Goal: Use online tool/utility: Utilize a website feature to perform a specific function

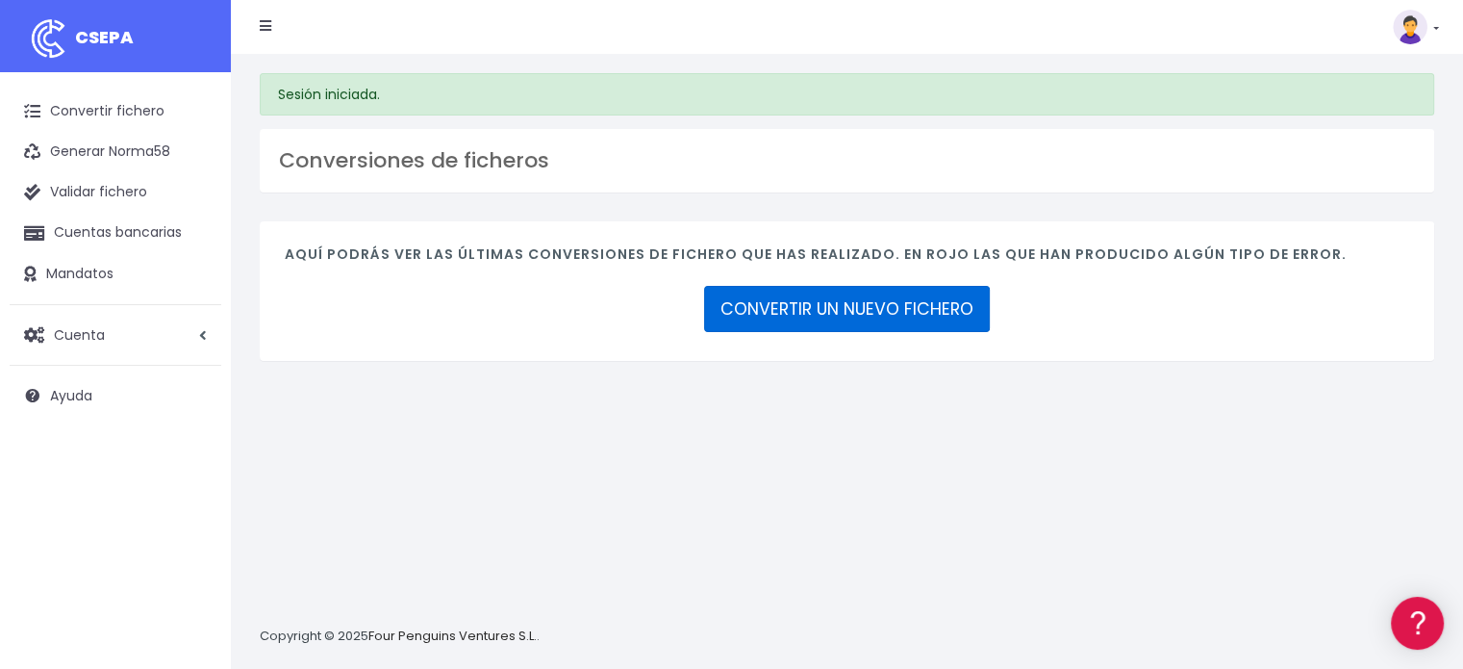
click at [866, 296] on link "CONVERTIR UN NUEVO FICHERO" at bounding box center [847, 309] width 286 height 46
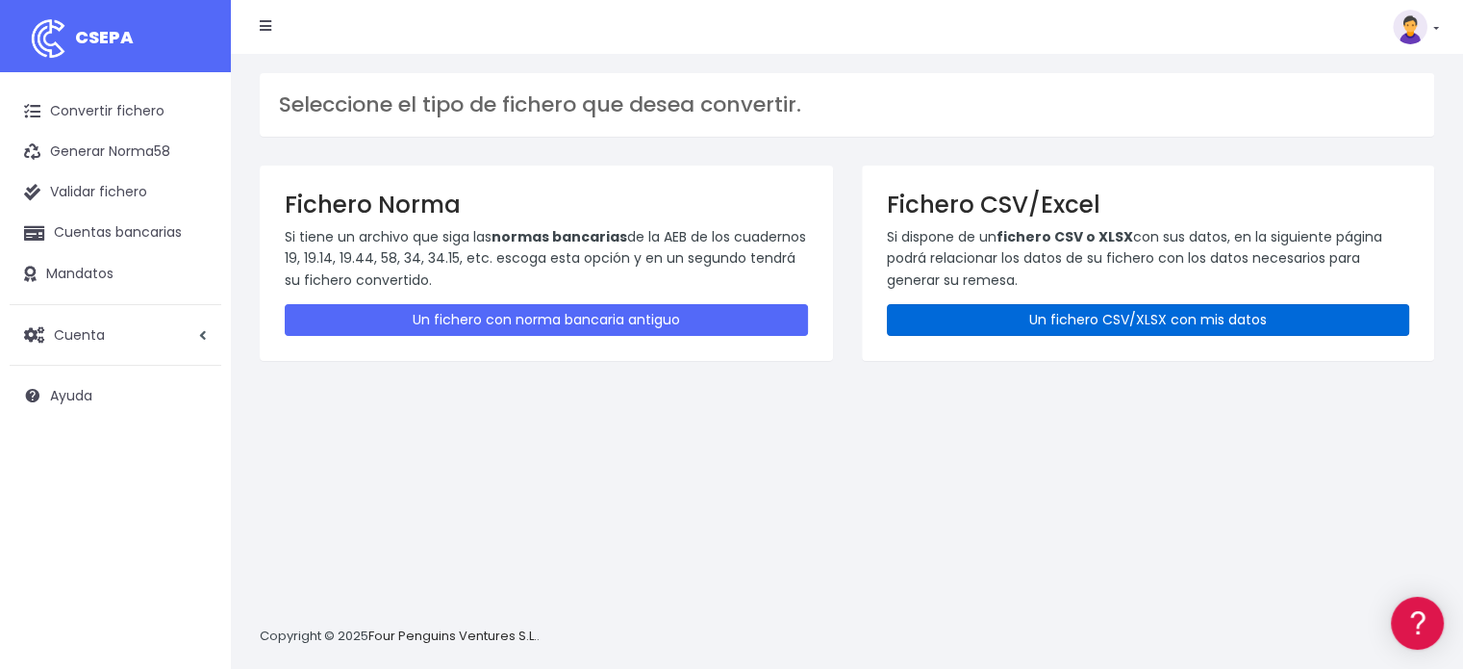
click at [982, 315] on link "Un fichero CSV/XLSX con mis datos" at bounding box center [1148, 320] width 523 height 32
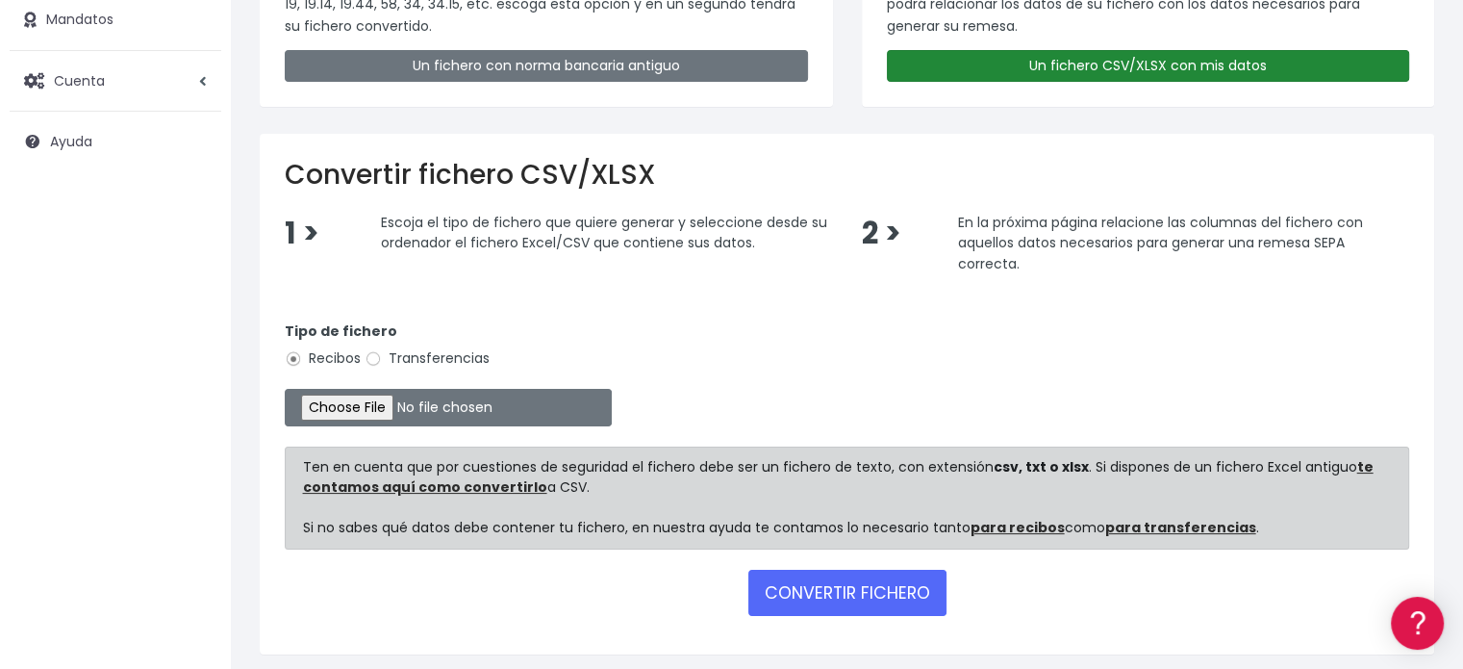
scroll to position [289, 0]
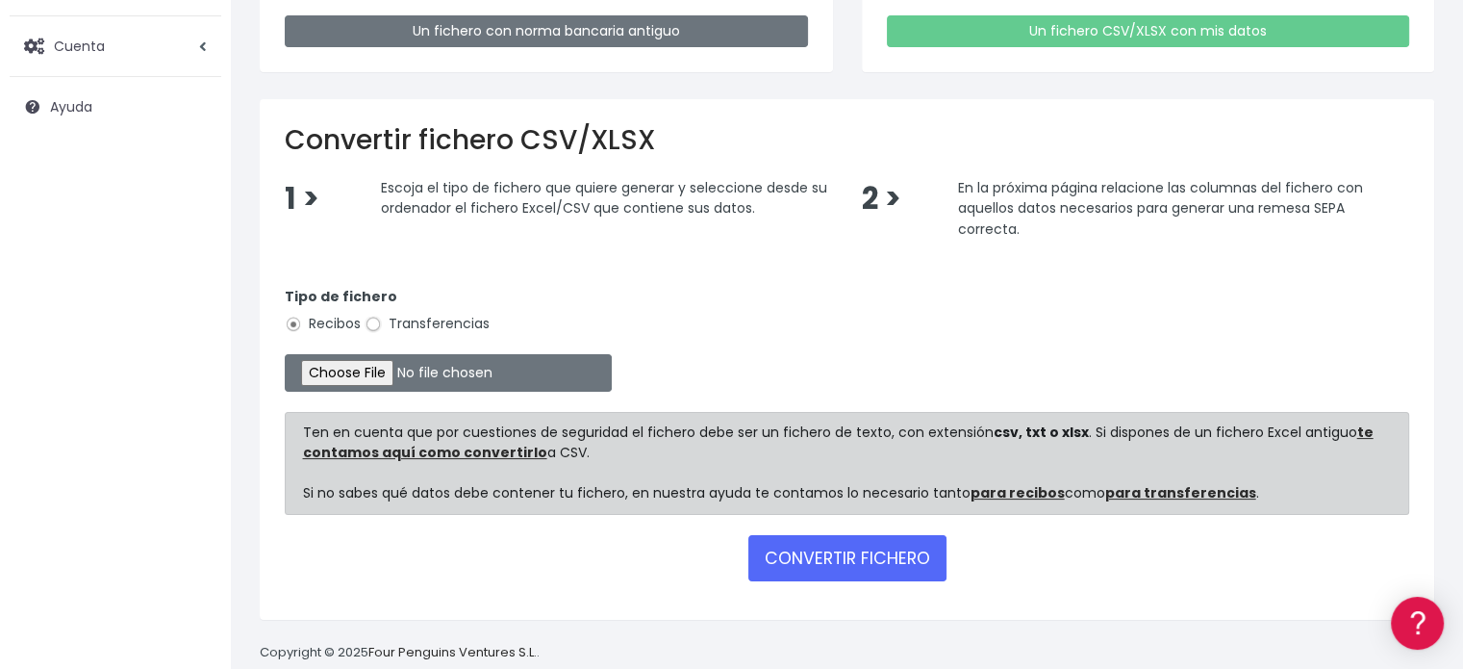
click at [370, 318] on input "Transferencias" at bounding box center [373, 323] width 17 height 17
radio input "true"
click at [381, 377] on input "file" at bounding box center [448, 373] width 327 height 38
type input "C:\fakepath\Fichero Banco C.SAN JORGE 09-25.xlsx"
click at [835, 554] on button "CONVERTIR FICHERO" at bounding box center [847, 558] width 198 height 46
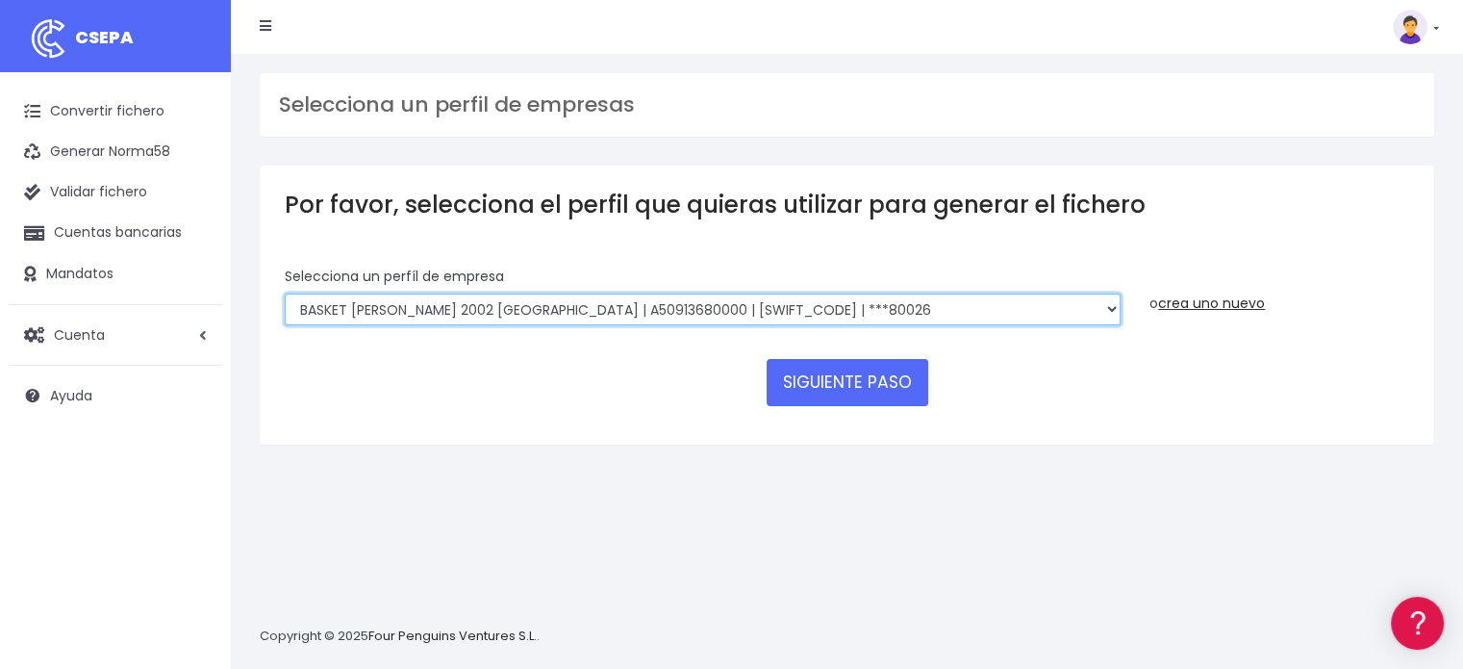
click at [1054, 304] on select "FUNDACION BASKET [PERSON_NAME] 2002 | G50989565000 | [SWIFT_CODE] | ***94887 BA…" at bounding box center [703, 309] width 836 height 33
select select "1681"
click at [285, 293] on select "FUNDACION BASKET ZARAGOZA 2002 | G50989565000 | CAIXESBBXXX | ***94887 BASKET Z…" at bounding box center [703, 309] width 836 height 33
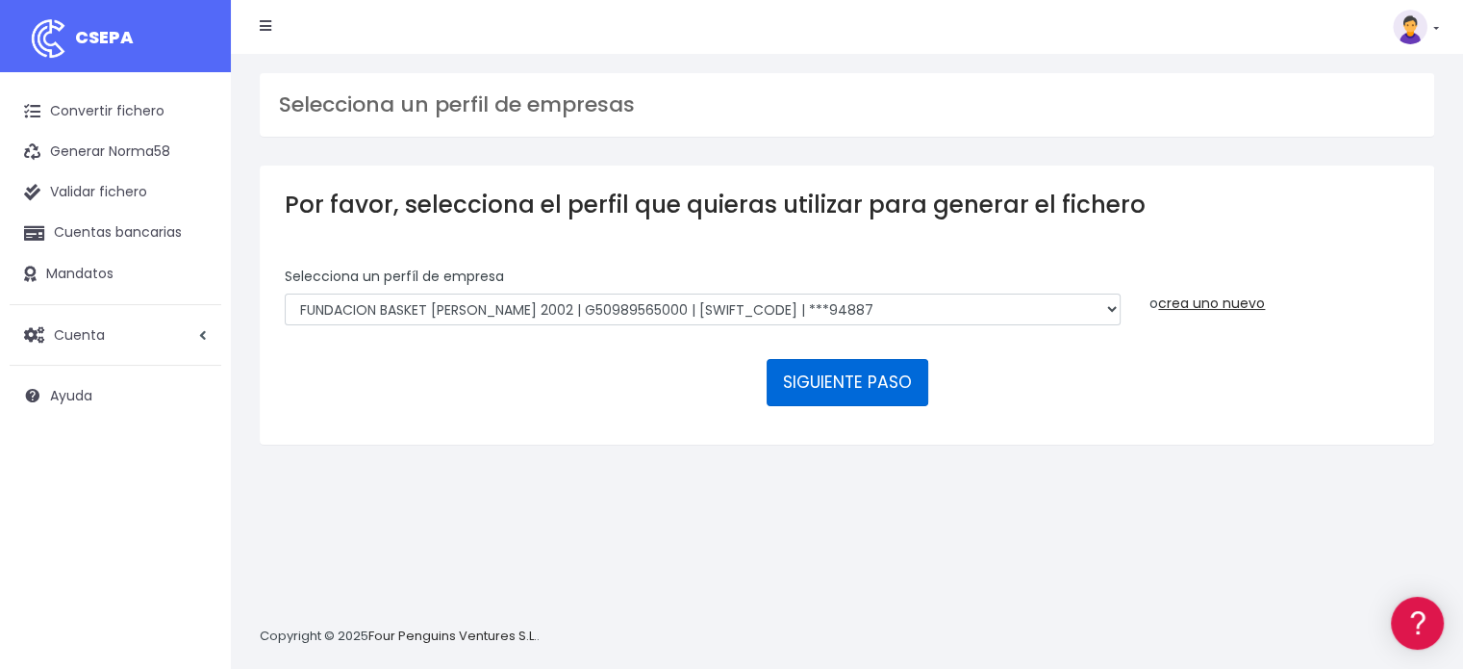
click at [855, 376] on button "SIGUIENTE PASO" at bounding box center [848, 382] width 162 height 46
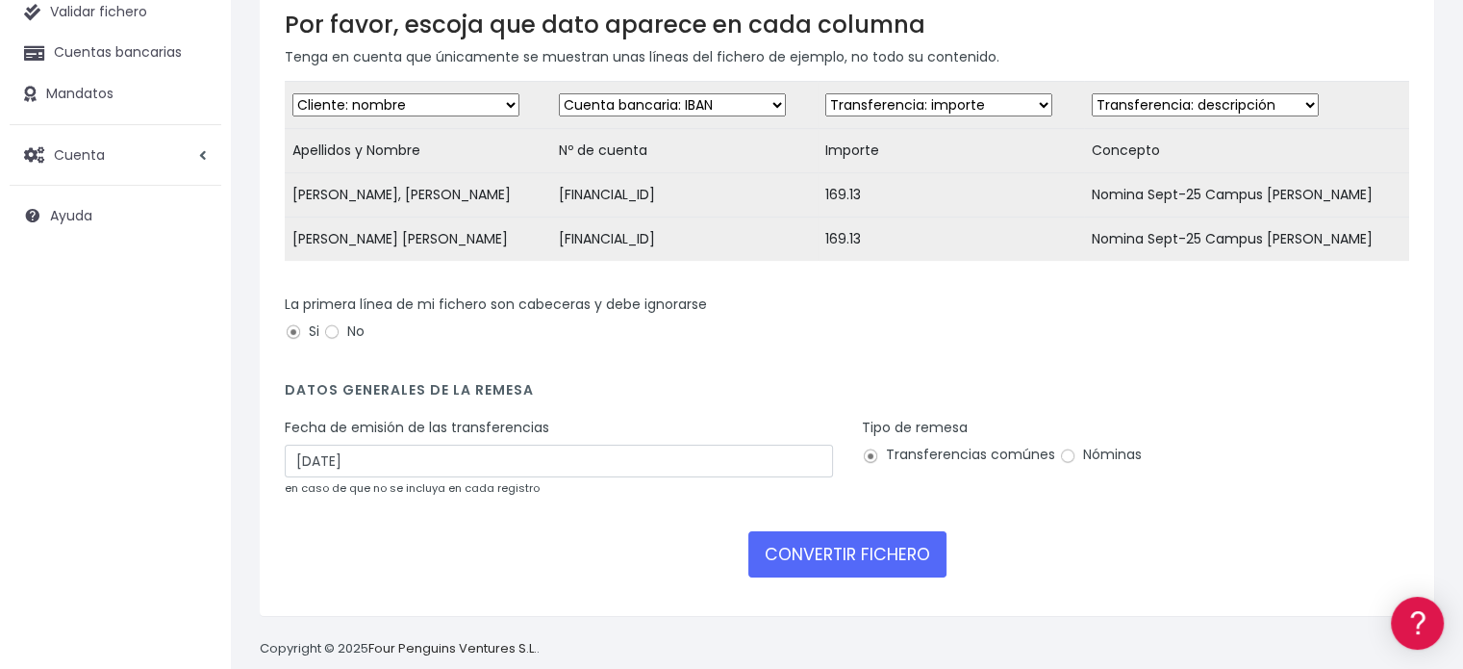
scroll to position [192, 0]
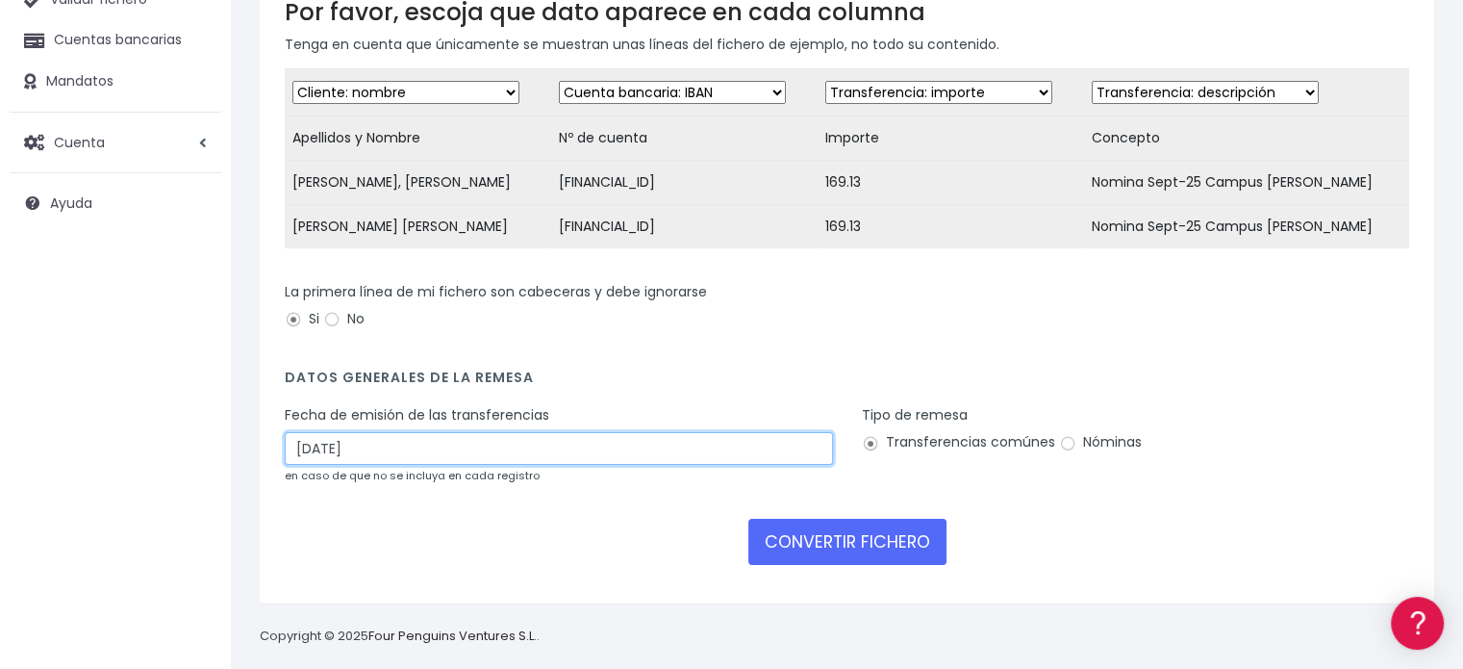
click at [385, 453] on input "03/09/2025" at bounding box center [559, 448] width 548 height 33
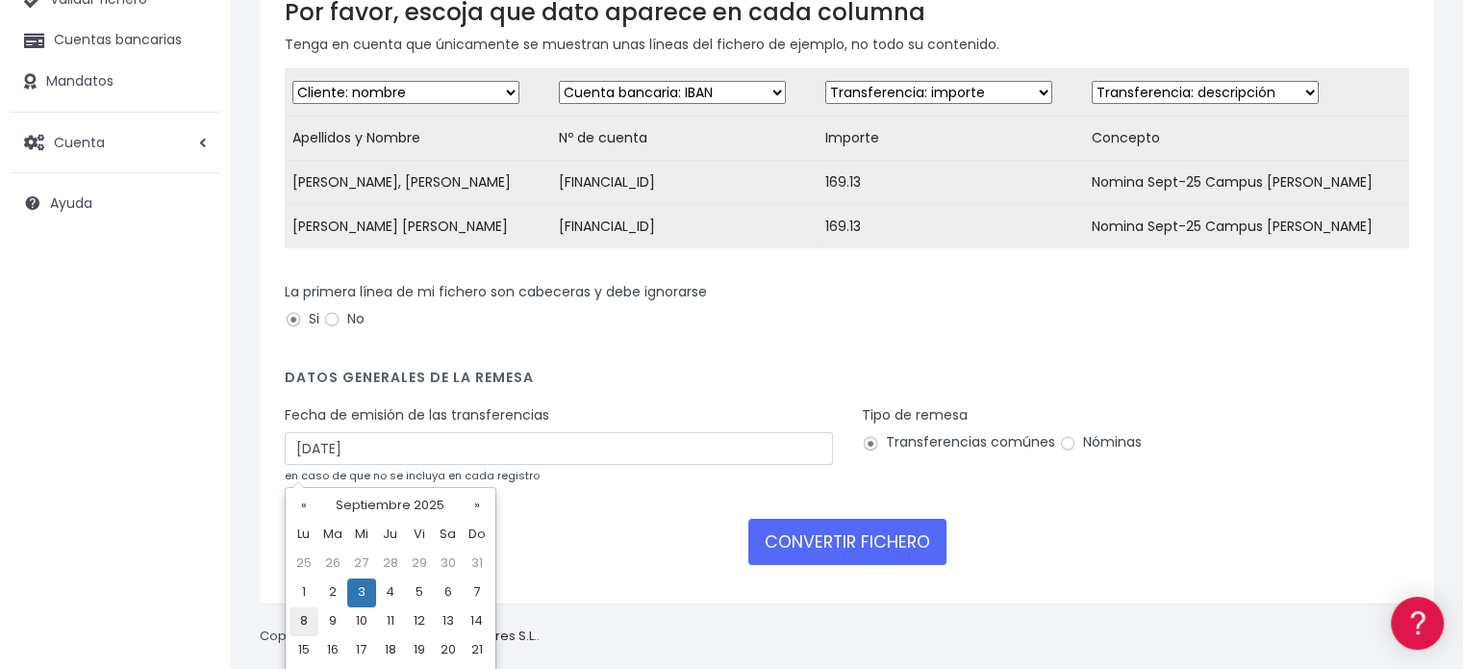
click at [305, 619] on td "8" at bounding box center [304, 621] width 29 height 29
type input "08/09/2025"
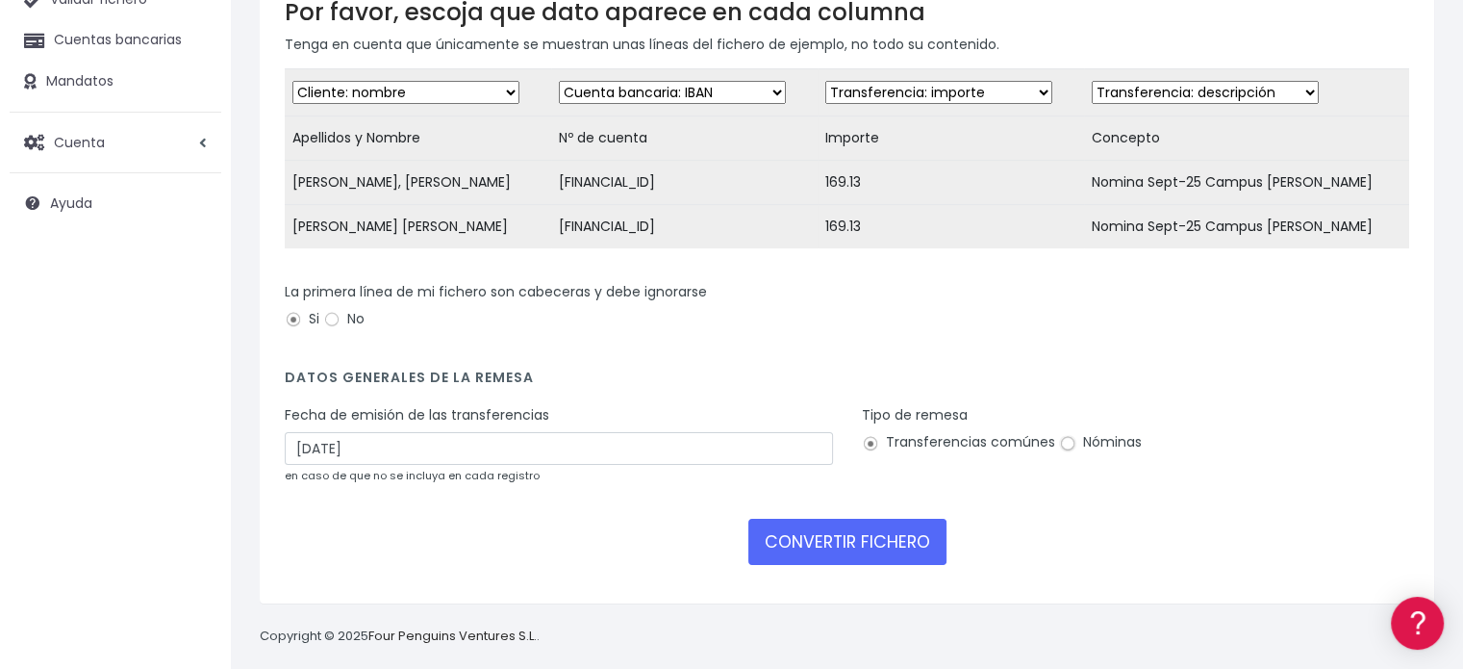
click at [1062, 452] on input "Nóminas" at bounding box center [1067, 443] width 17 height 17
radio input "true"
click at [832, 549] on button "CONVERTIR FICHERO" at bounding box center [847, 541] width 198 height 46
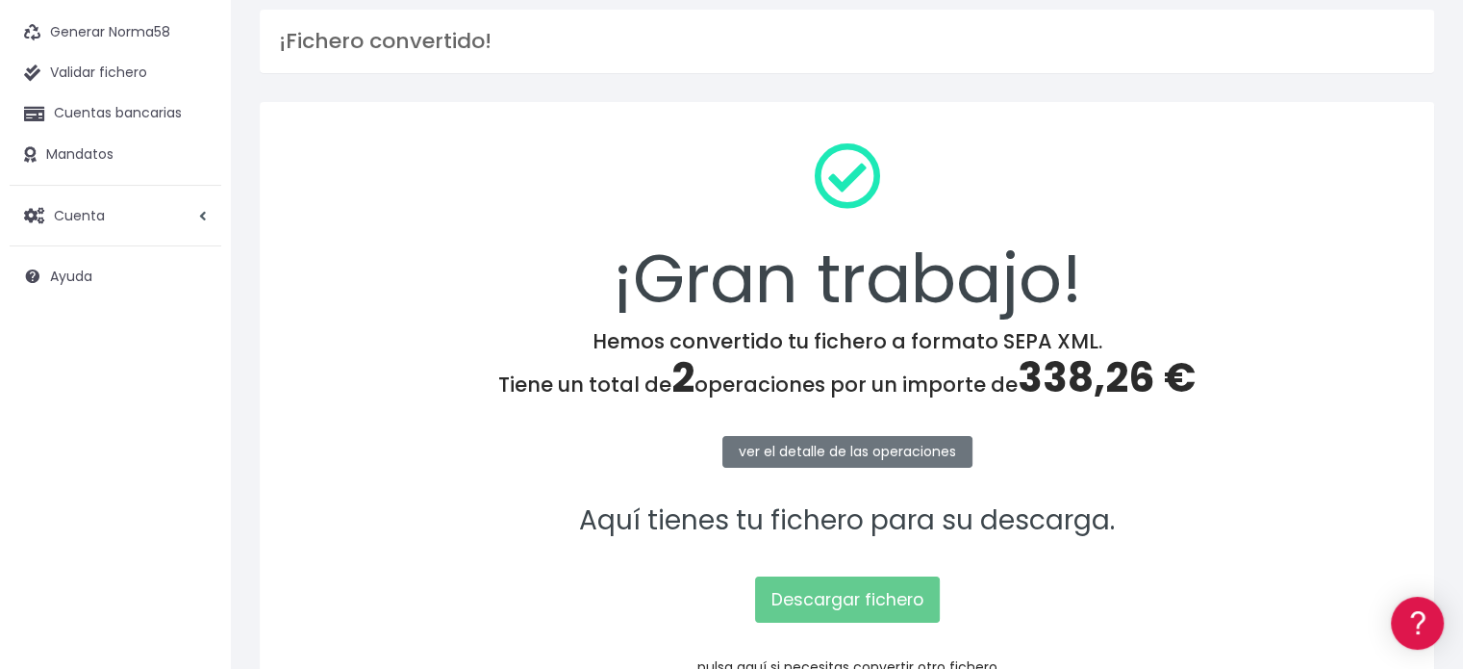
scroll to position [249, 0]
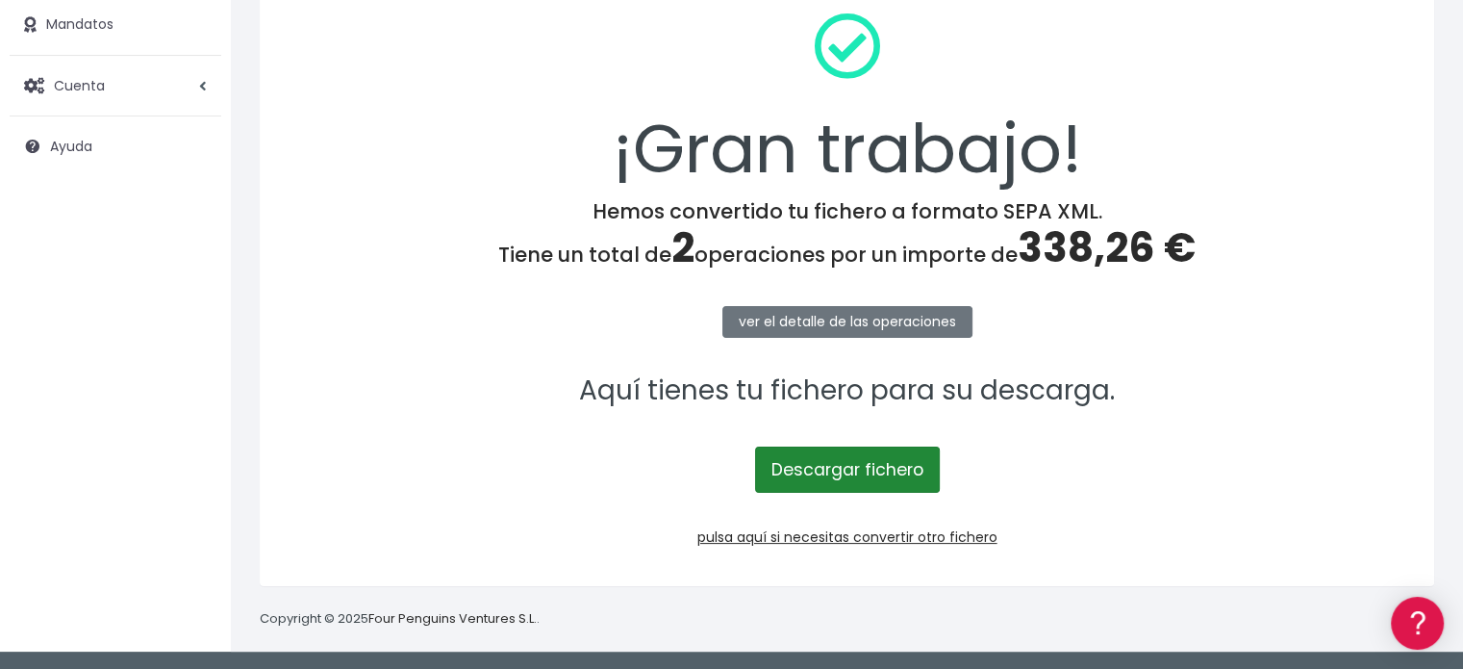
click at [857, 453] on link "Descargar fichero" at bounding box center [847, 469] width 185 height 46
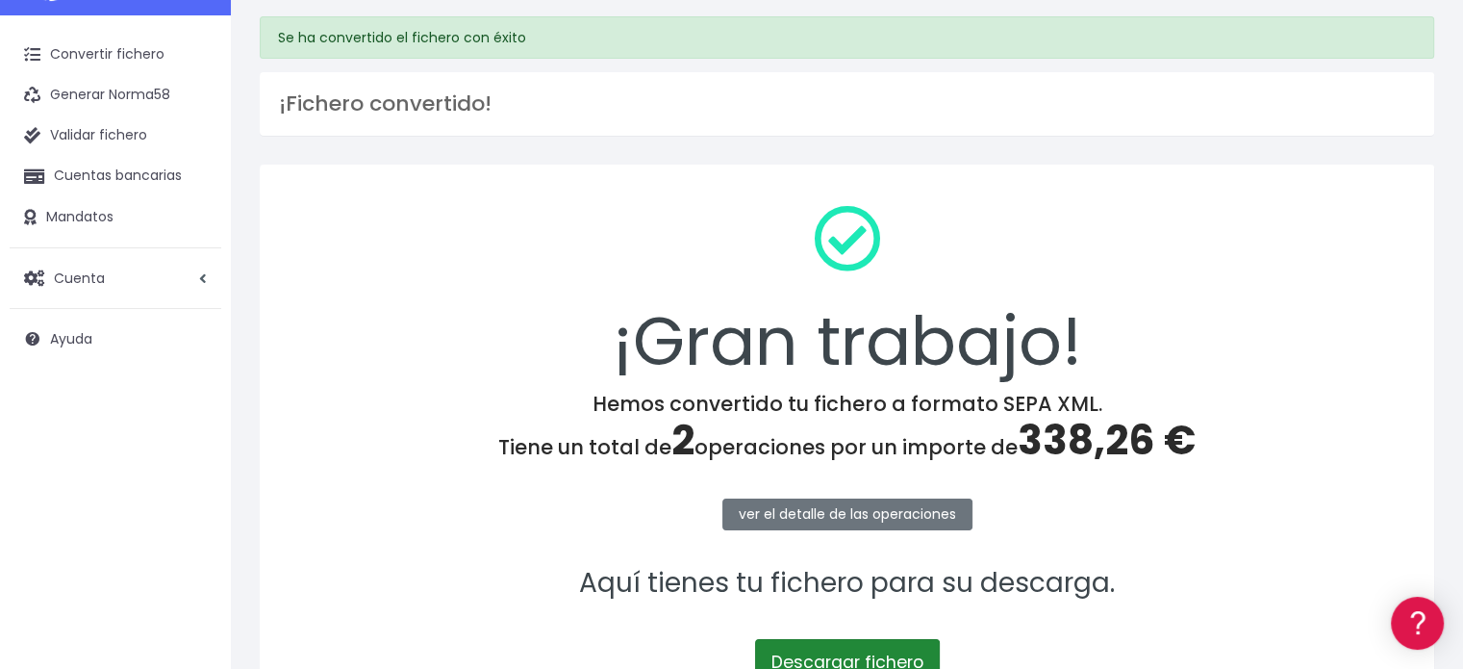
scroll to position [0, 0]
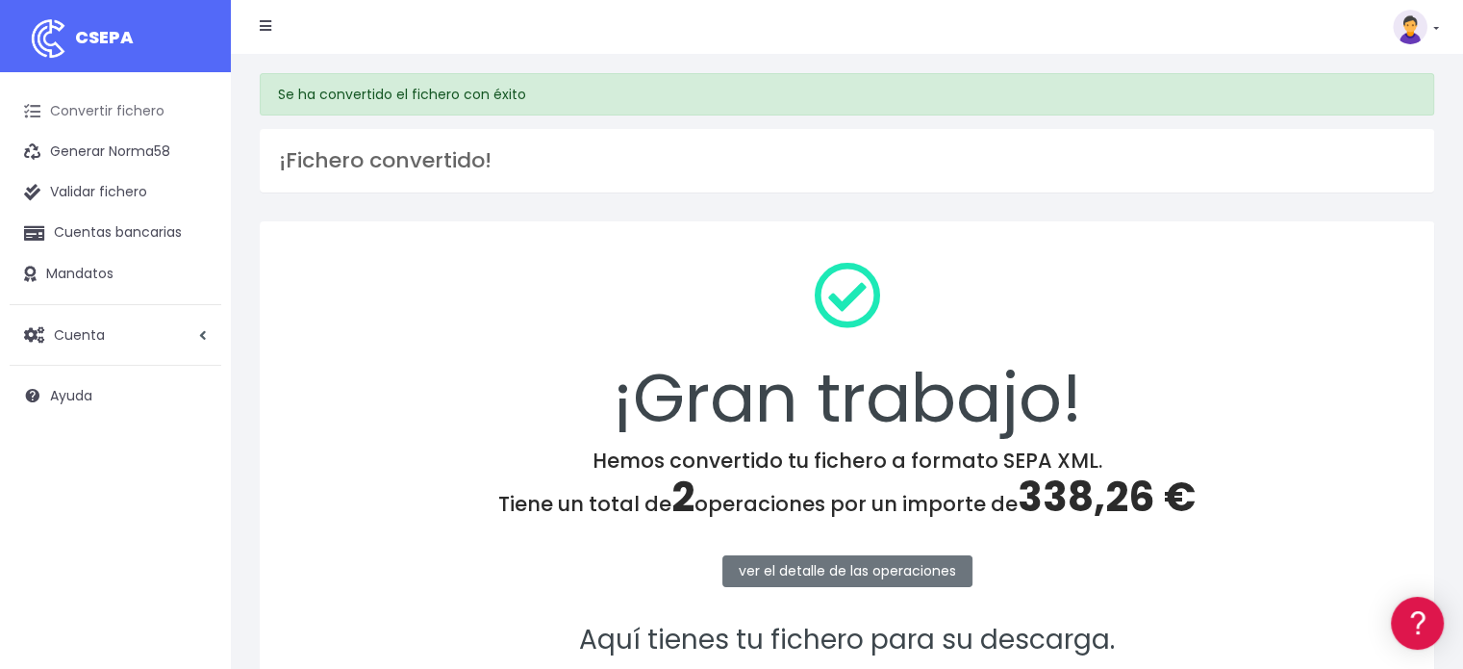
click at [119, 109] on link "Convertir fichero" at bounding box center [116, 111] width 212 height 40
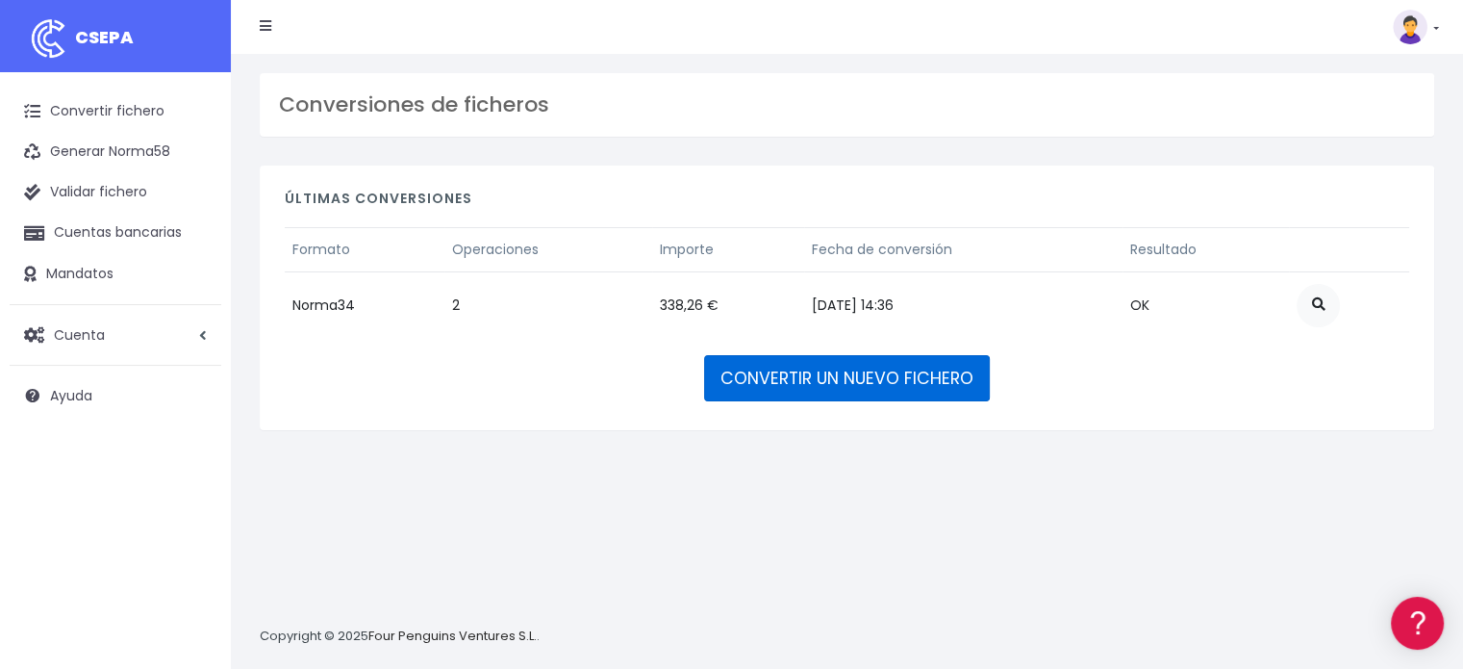
click at [950, 380] on link "CONVERTIR UN NUEVO FICHERO" at bounding box center [847, 378] width 286 height 46
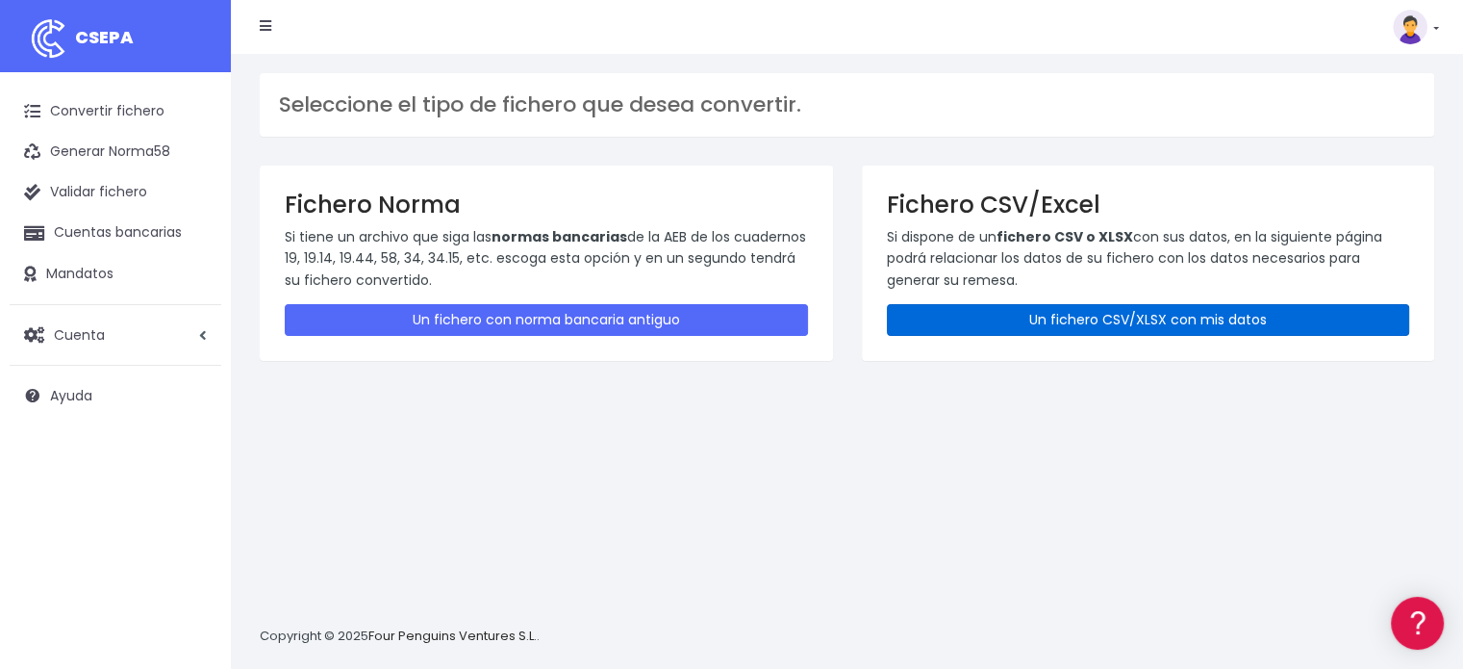
click at [1036, 309] on link "Un fichero CSV/XLSX con mis datos" at bounding box center [1148, 320] width 523 height 32
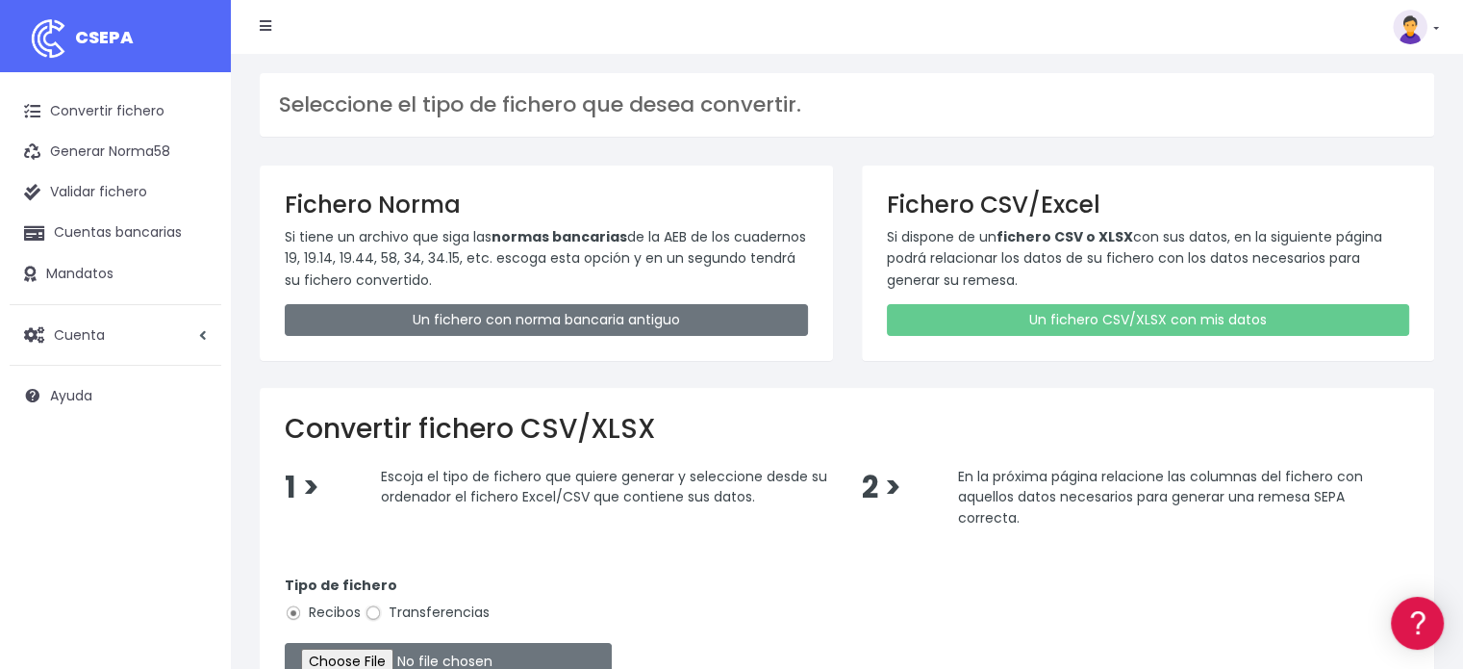
click at [373, 610] on input "Transferencias" at bounding box center [373, 612] width 17 height 17
radio input "true"
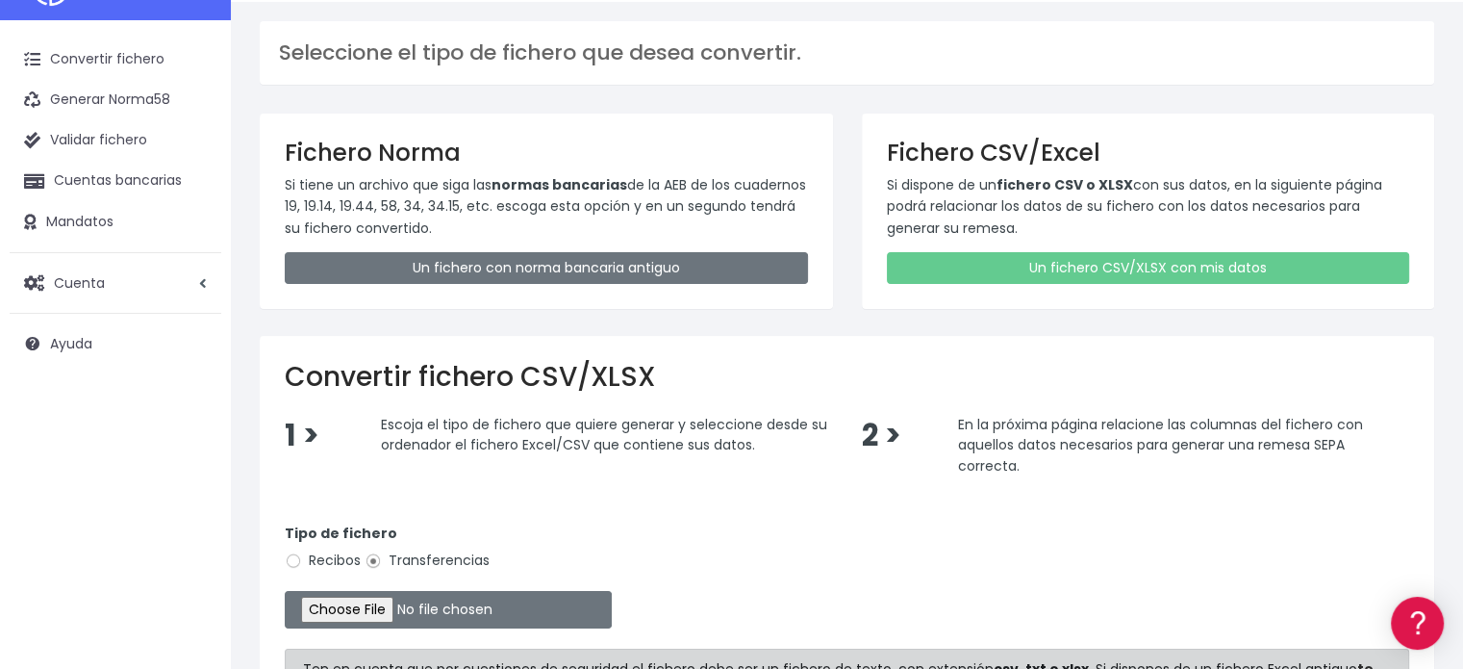
scroll to position [96, 0]
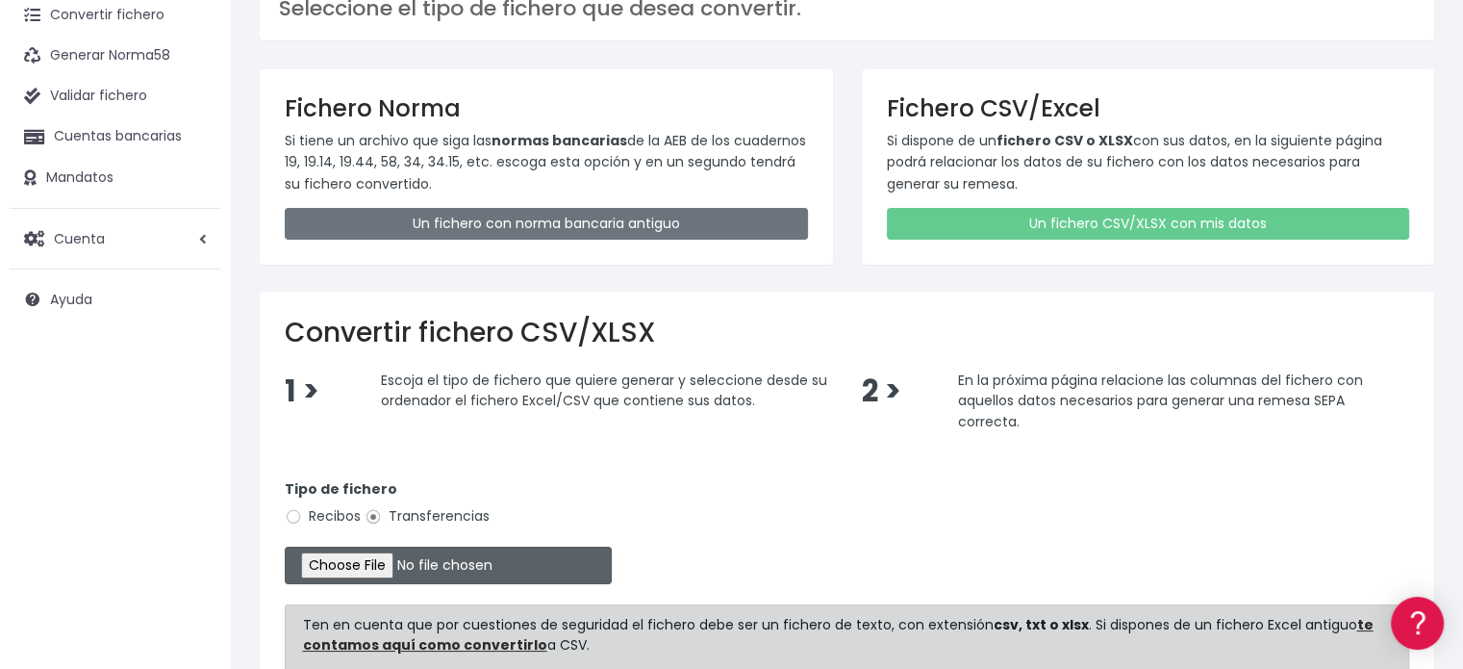
click at [408, 553] on input "file" at bounding box center [448, 565] width 327 height 38
type input "C:\fakepath\Fichero Banco C.OLIVAR 09-25.xlsx"
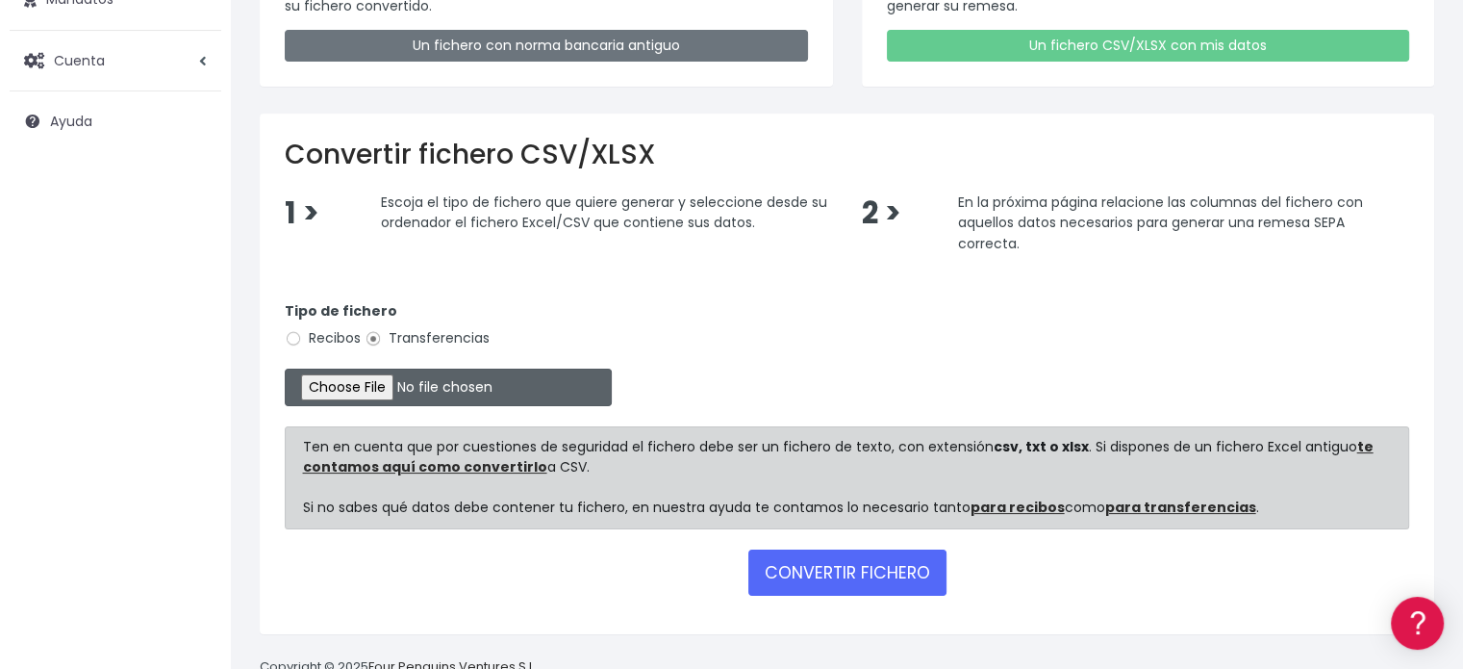
scroll to position [319, 0]
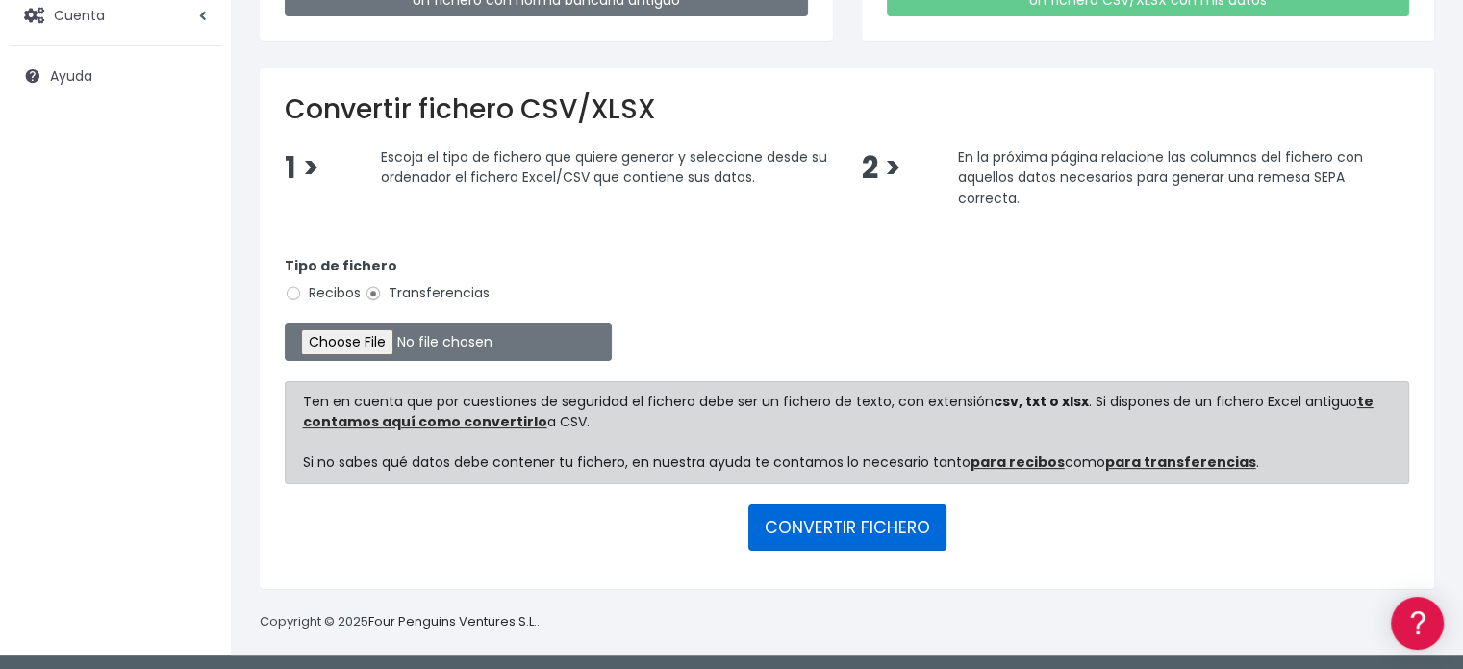
click at [833, 523] on button "CONVERTIR FICHERO" at bounding box center [847, 527] width 198 height 46
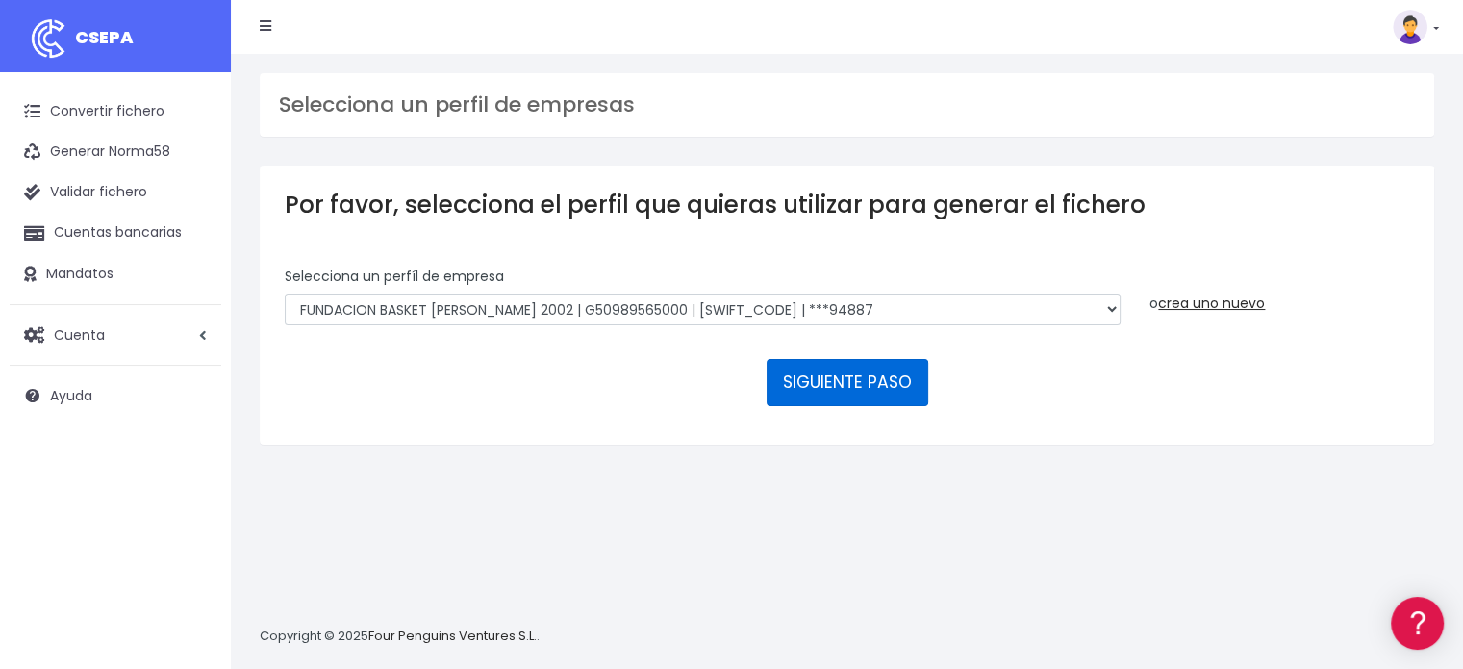
click at [823, 376] on button "SIGUIENTE PASO" at bounding box center [848, 382] width 162 height 46
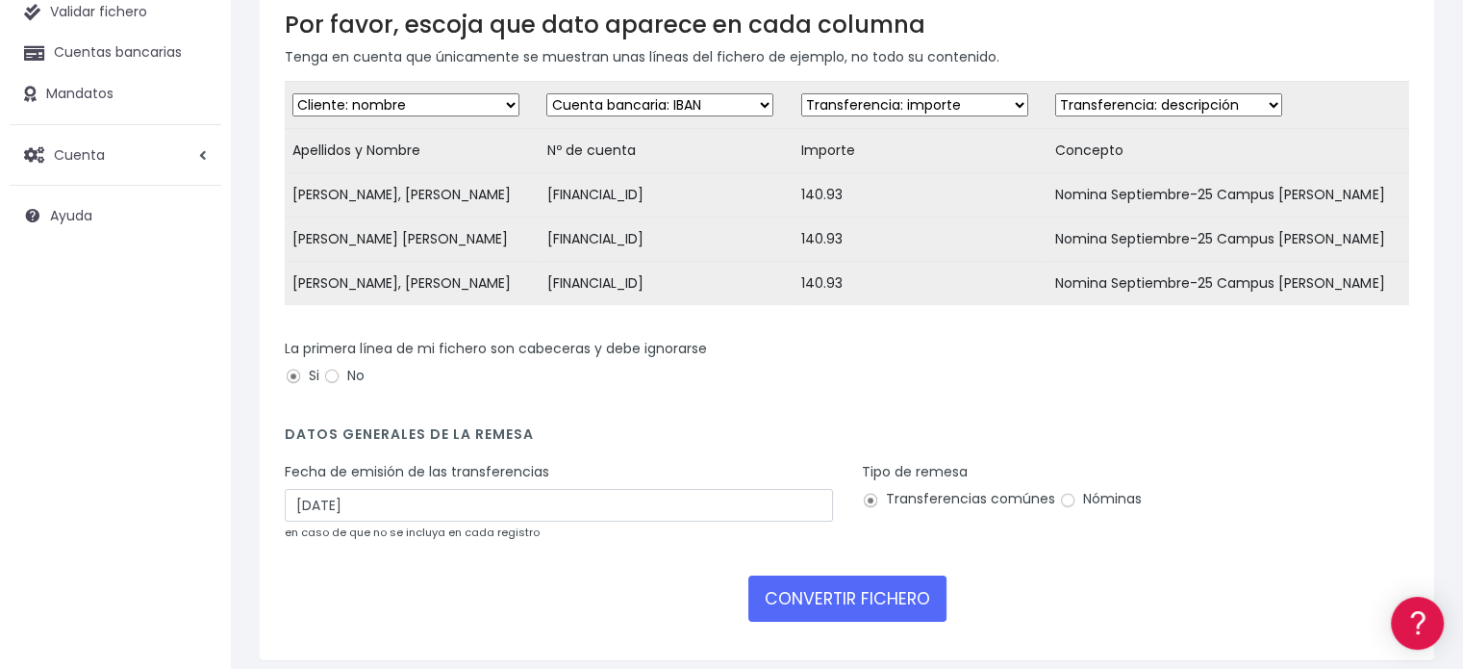
scroll to position [192, 0]
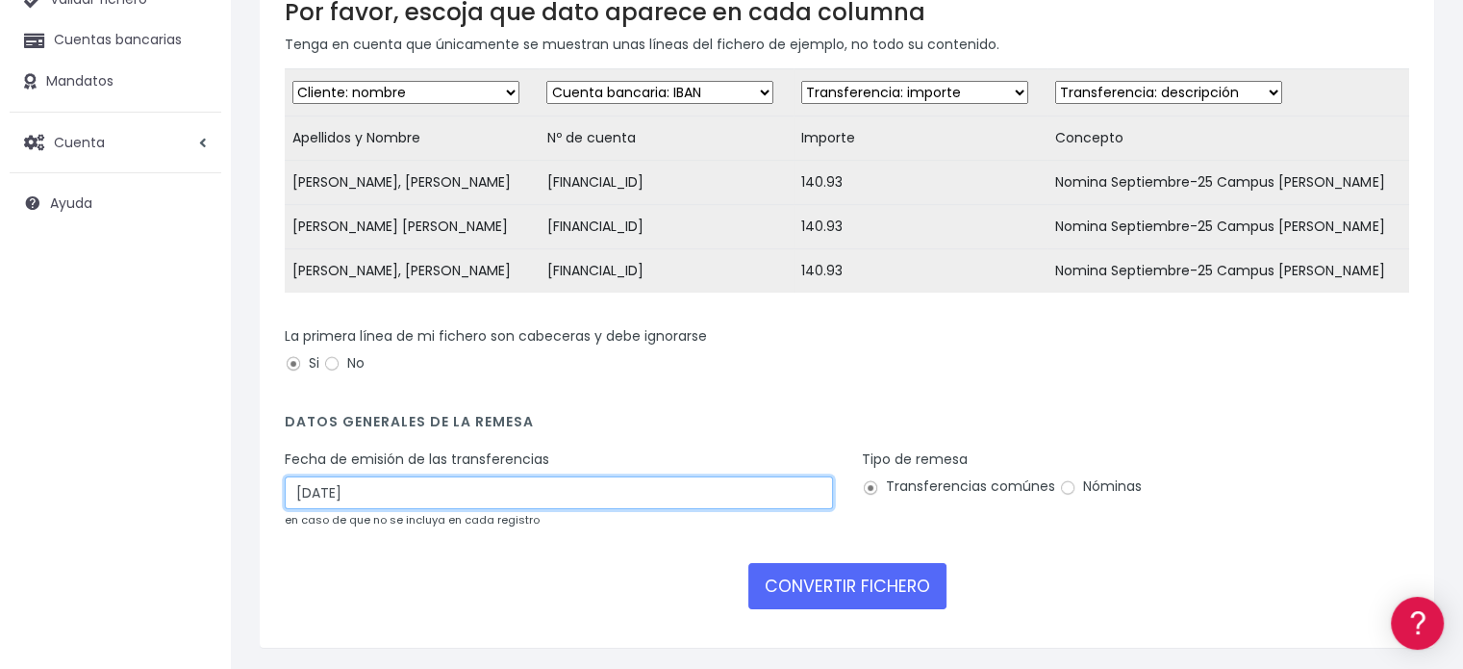
click at [576, 502] on input "[DATE]" at bounding box center [559, 492] width 548 height 33
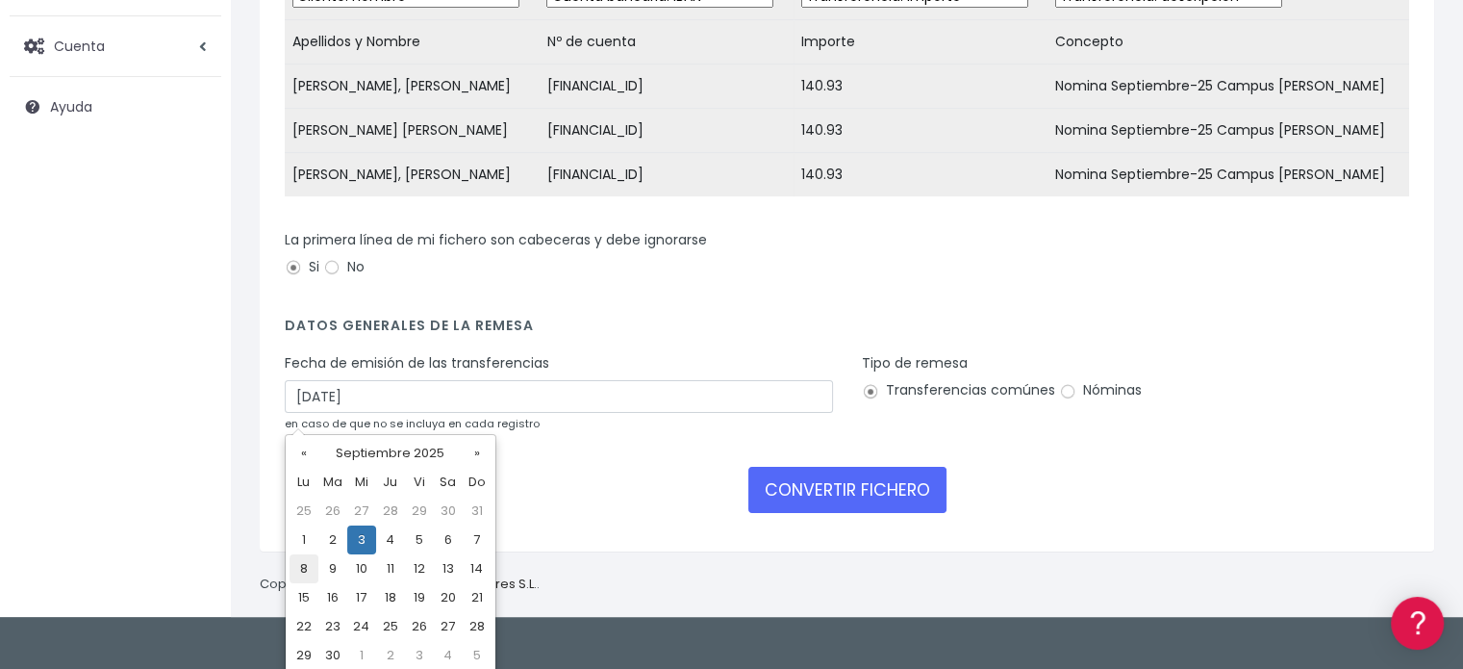
click at [304, 567] on td "8" at bounding box center [304, 568] width 29 height 29
type input "08/09/2025"
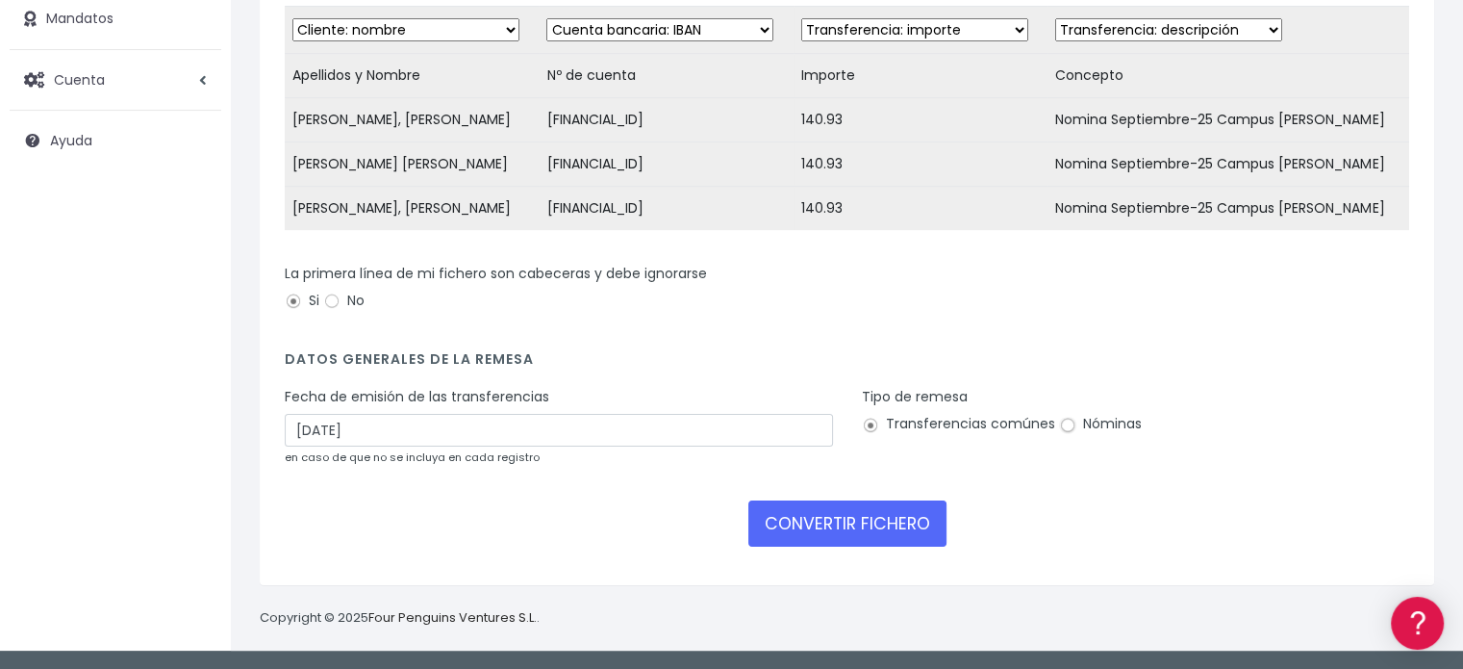
click at [1070, 425] on input "Nóminas" at bounding box center [1067, 424] width 17 height 17
radio input "true"
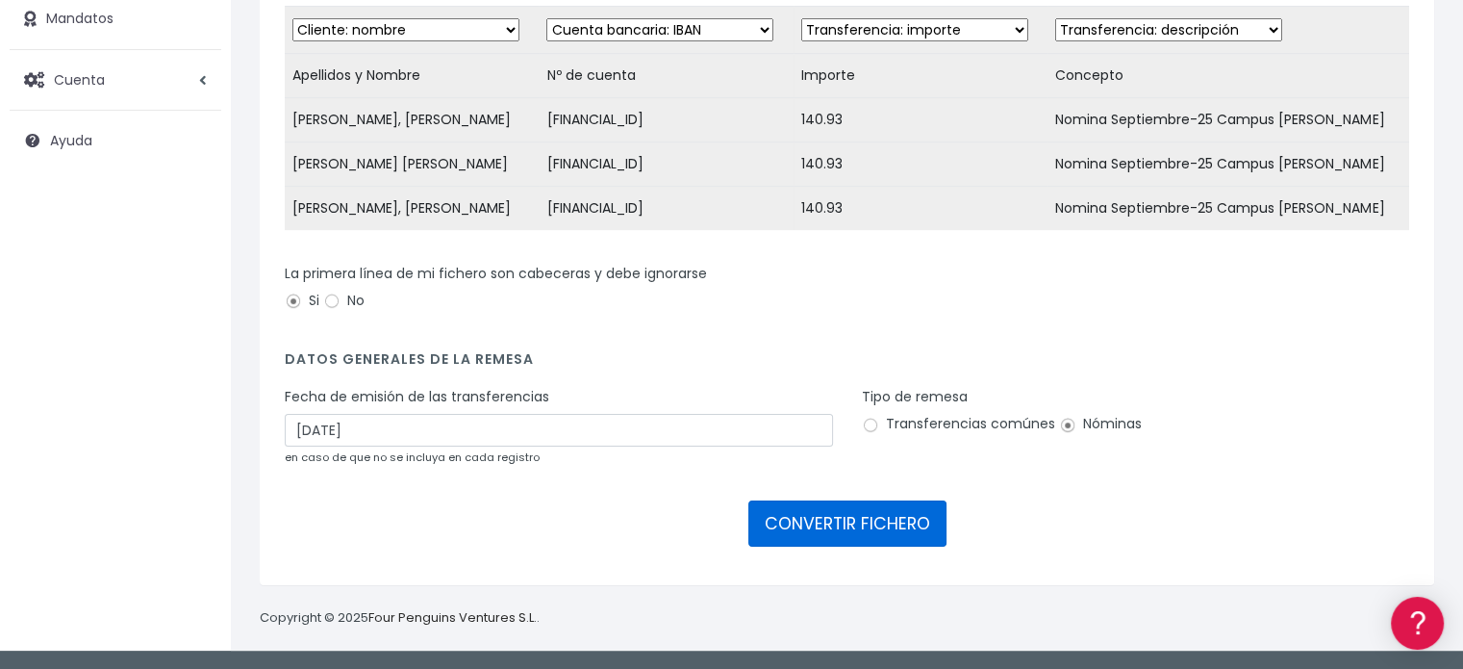
click at [835, 519] on button "CONVERTIR FICHERO" at bounding box center [847, 523] width 198 height 46
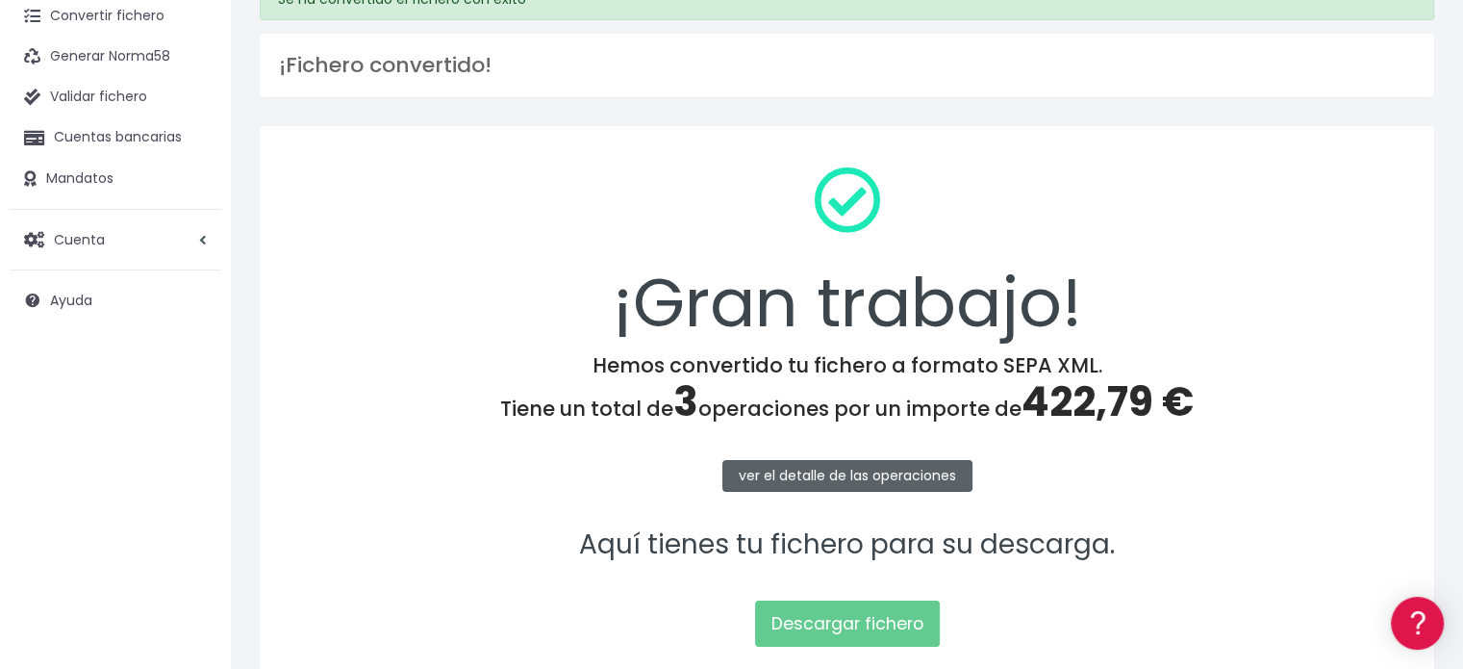
scroll to position [249, 0]
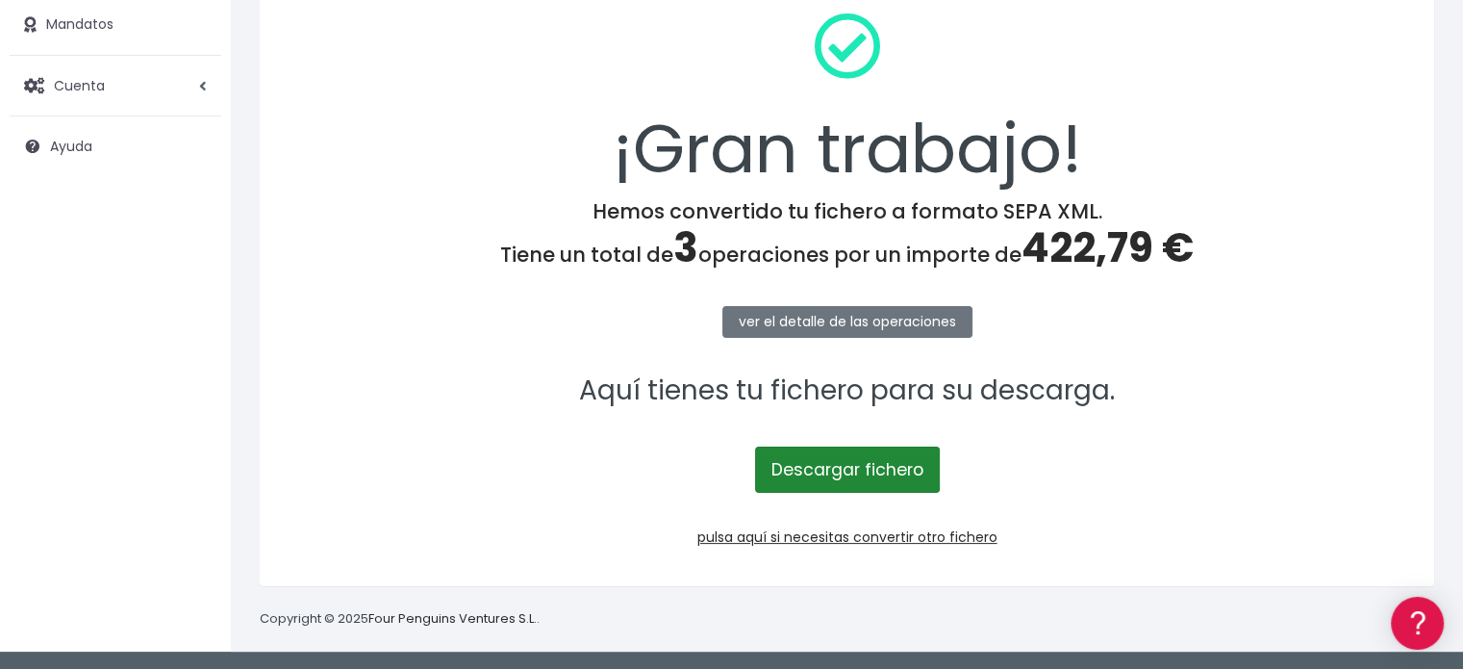
click at [796, 474] on link "Descargar fichero" at bounding box center [847, 469] width 185 height 46
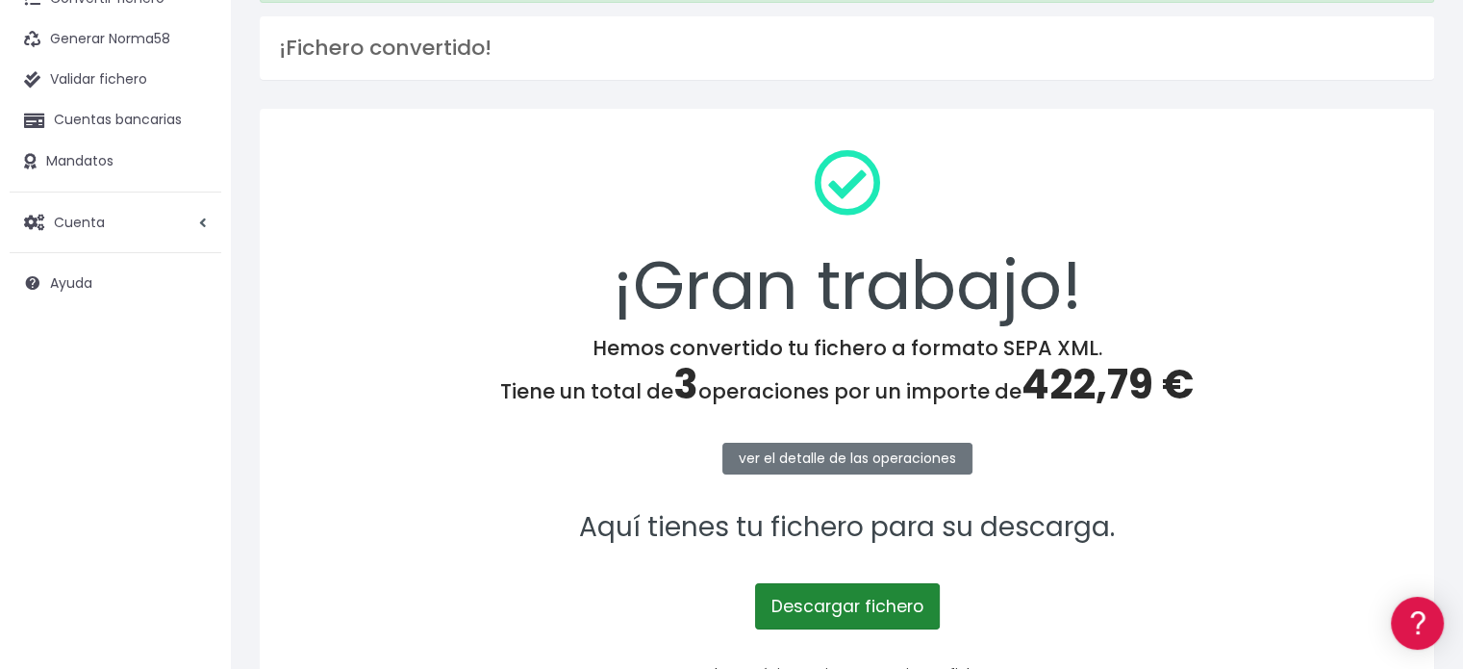
scroll to position [57, 0]
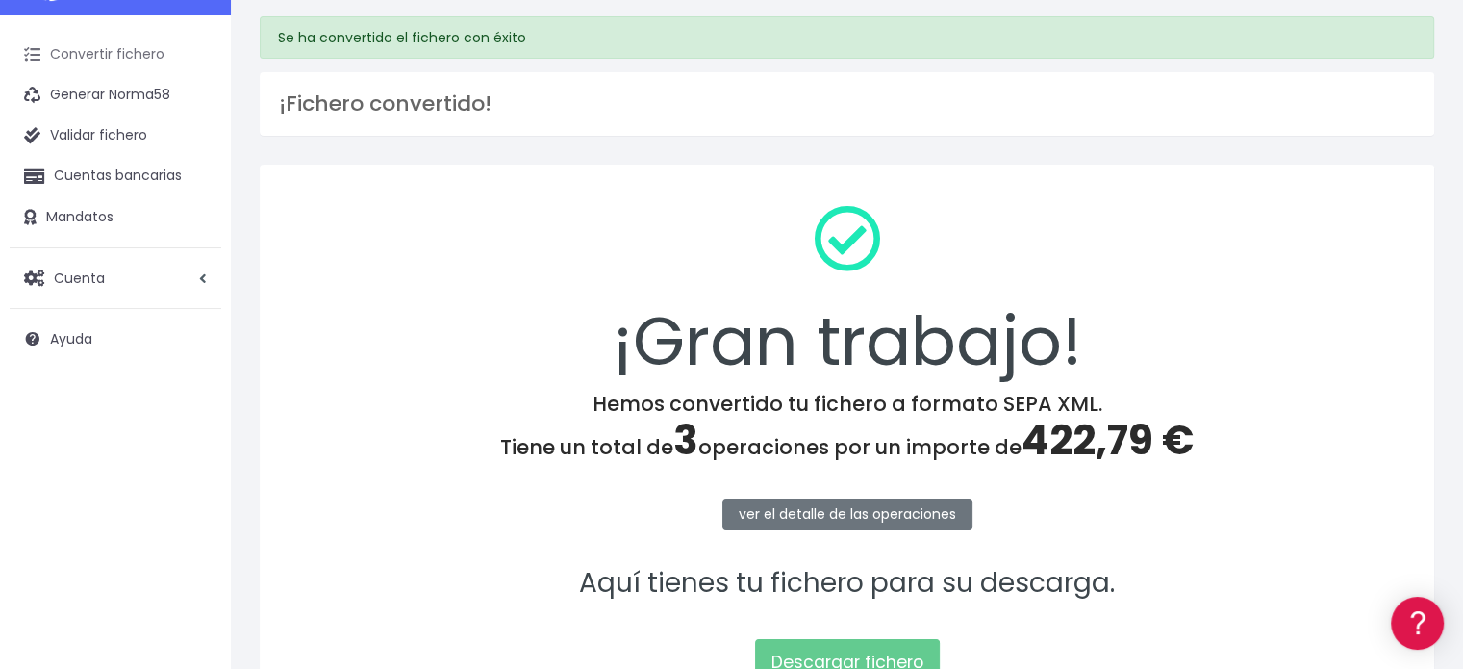
click at [95, 49] on link "Convertir fichero" at bounding box center [116, 55] width 212 height 40
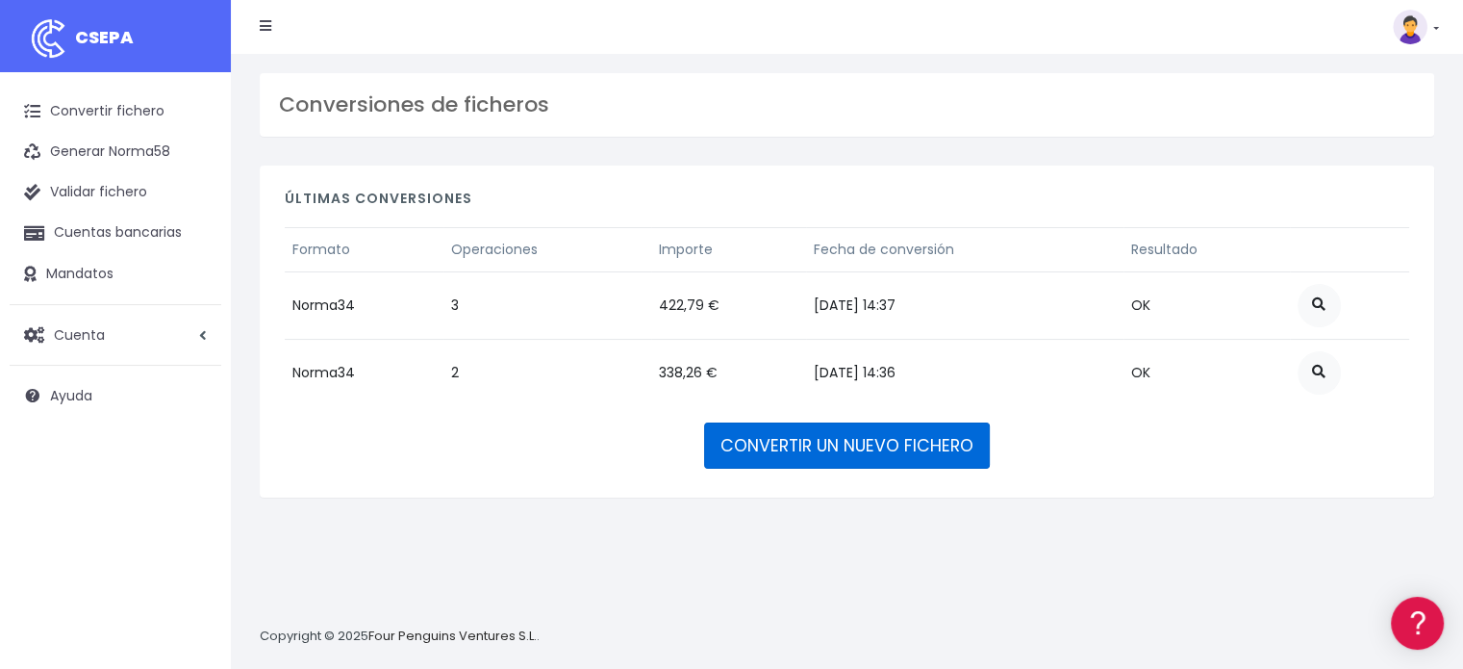
click at [808, 445] on link "CONVERTIR UN NUEVO FICHERO" at bounding box center [847, 445] width 286 height 46
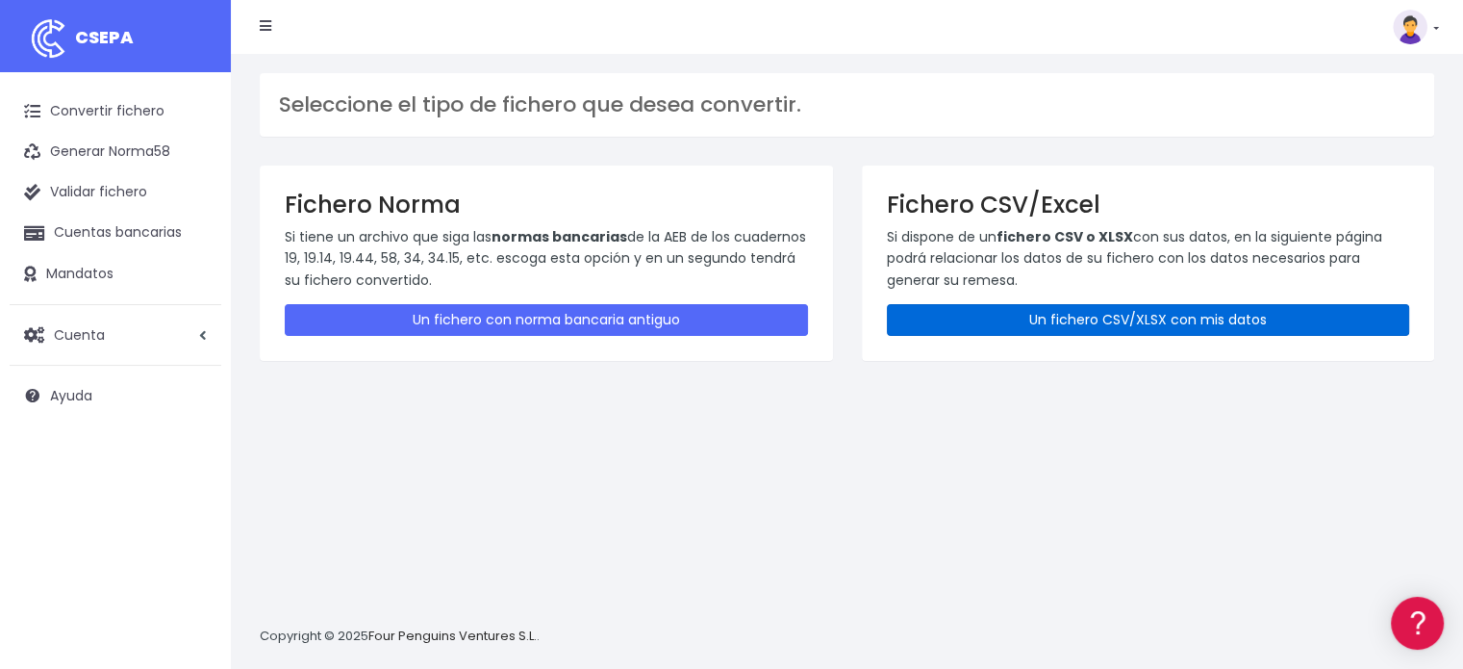
click at [1028, 324] on link "Un fichero CSV/XLSX con mis datos" at bounding box center [1148, 320] width 523 height 32
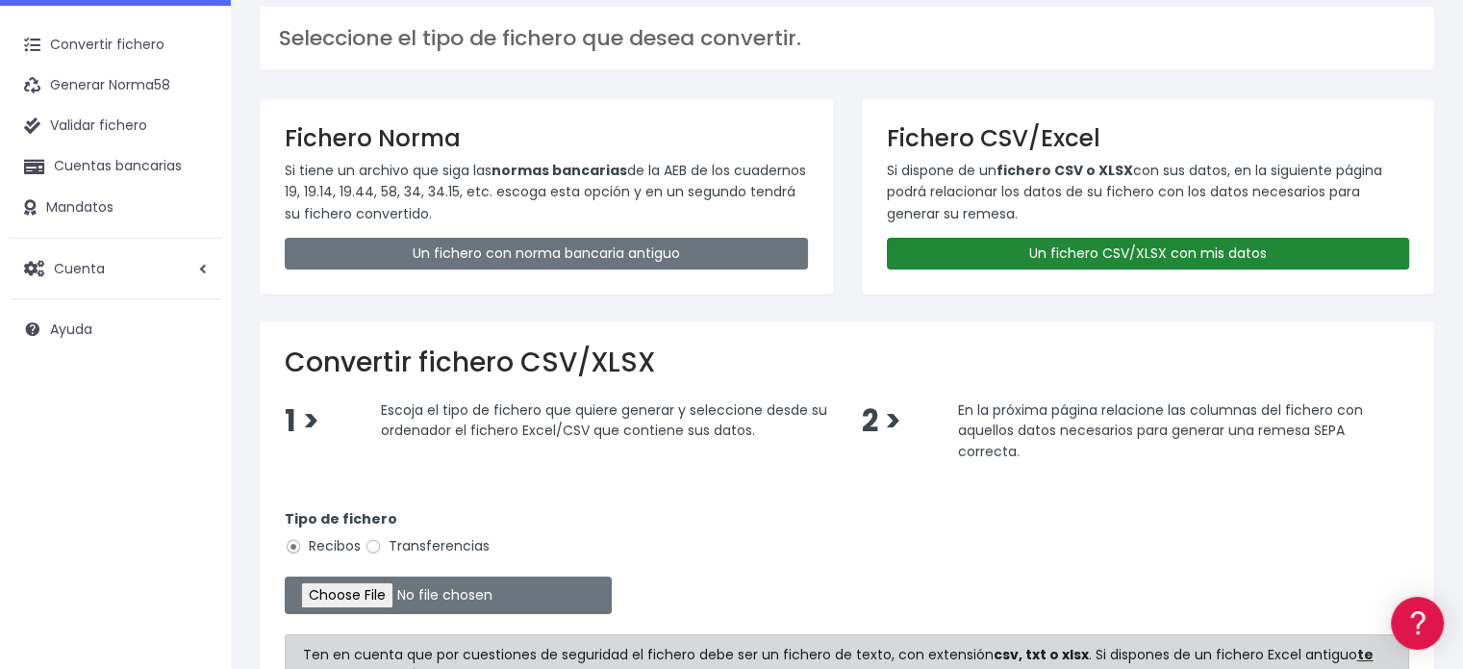
scroll to position [192, 0]
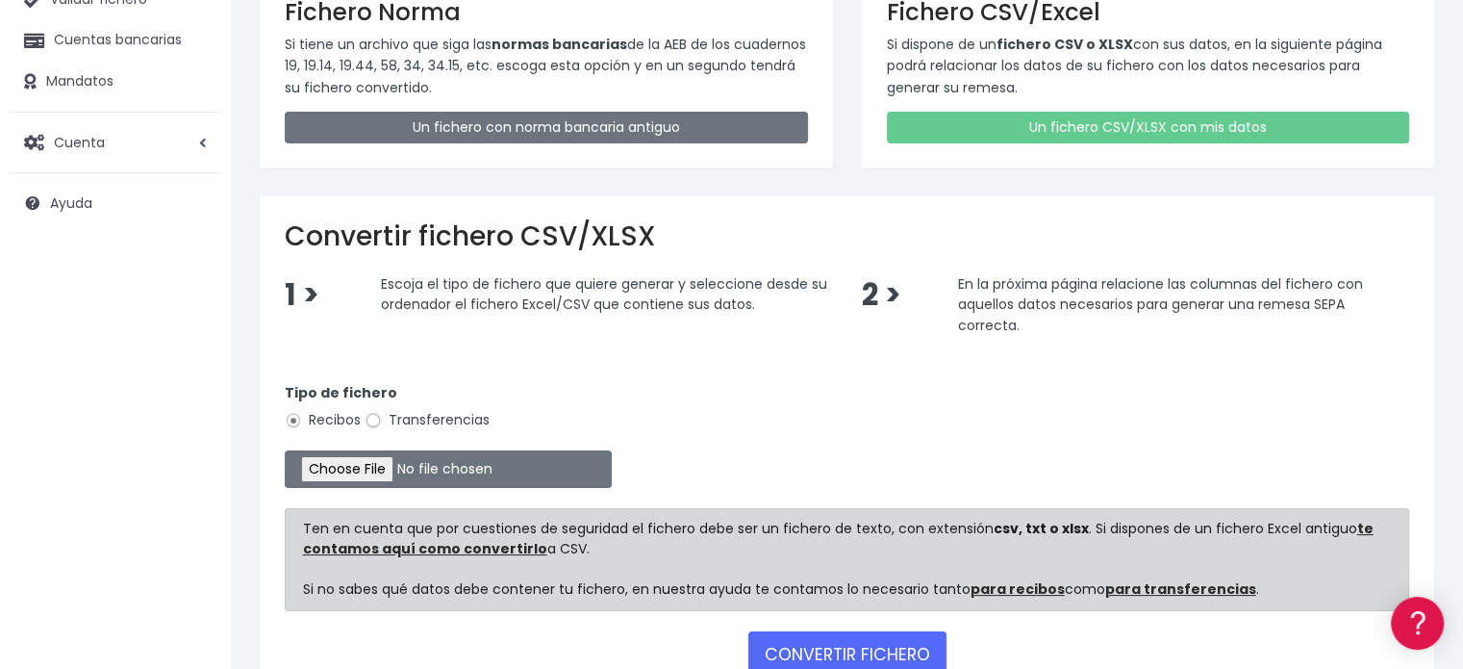
click at [376, 422] on input "Transferencias" at bounding box center [373, 420] width 17 height 17
radio input "true"
click at [392, 465] on input "file" at bounding box center [448, 469] width 327 height 38
type input "C:\fakepath\Fichero Banco C.OLIVAR 09-25 Vol.xlsx"
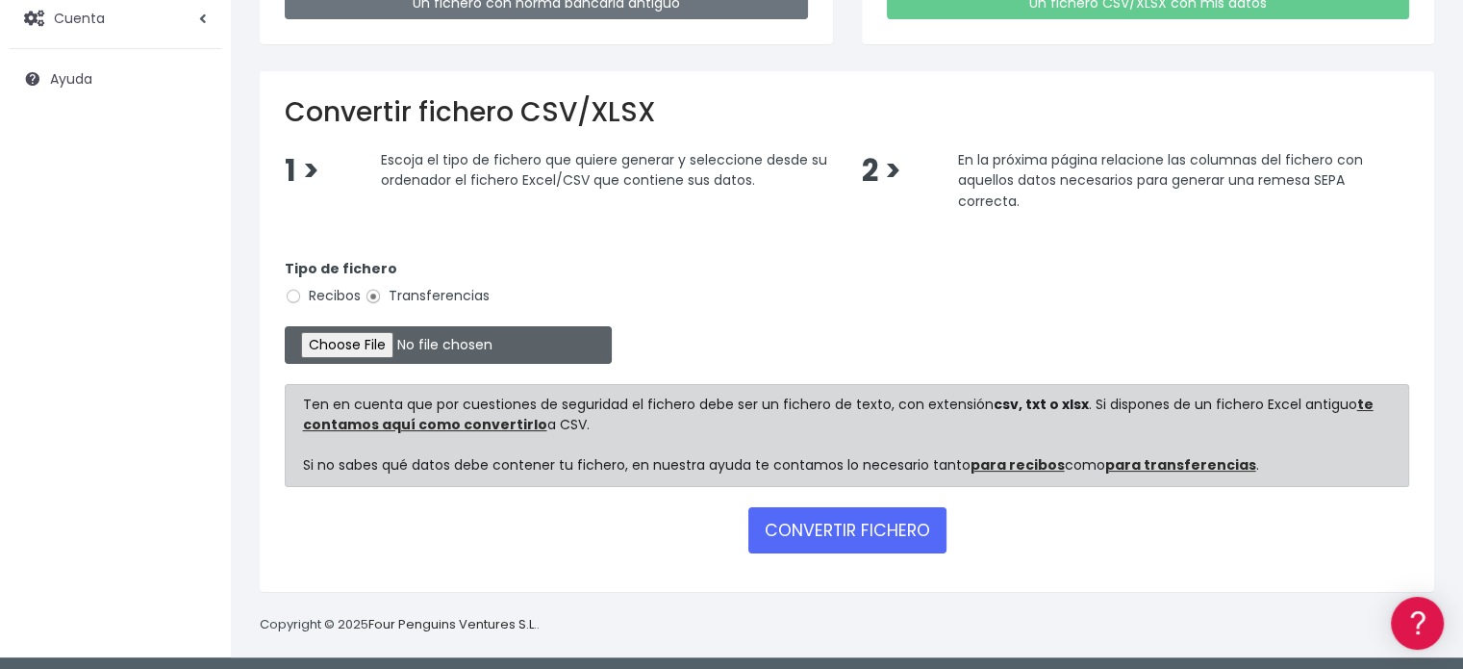
scroll to position [319, 0]
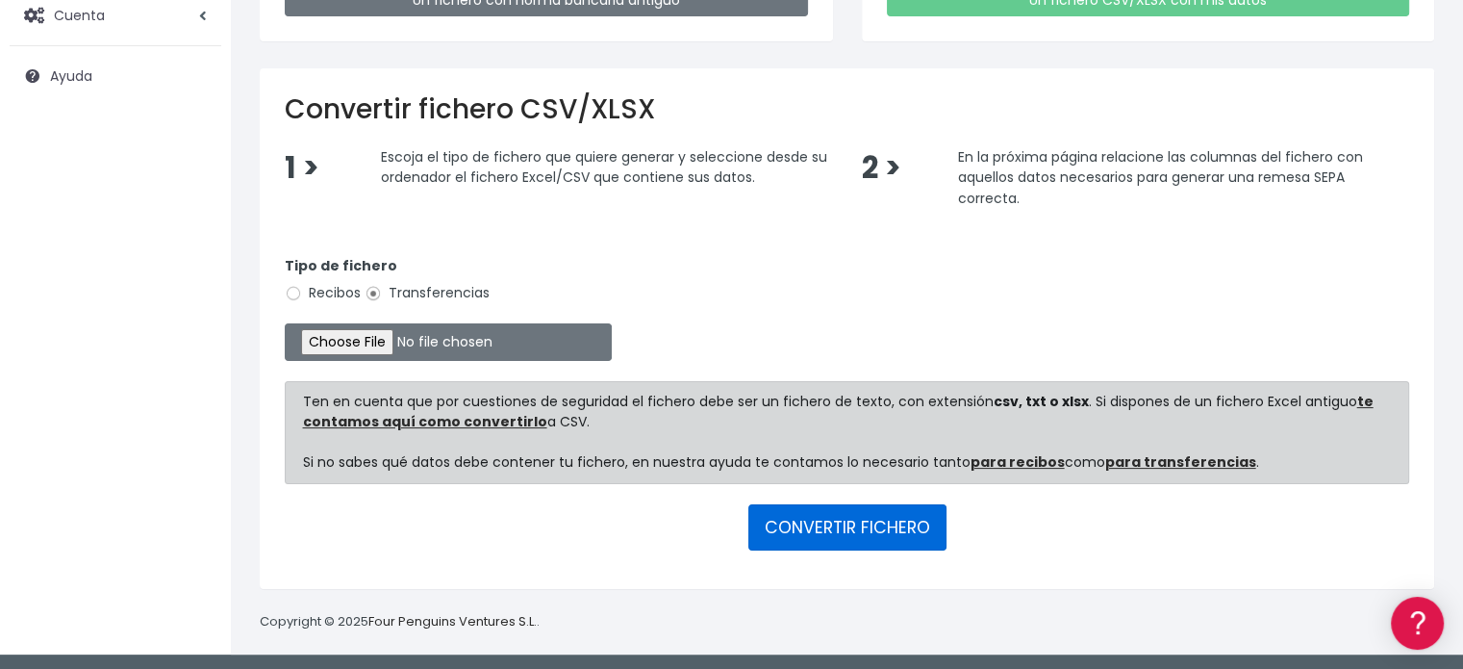
click at [815, 522] on button "CONVERTIR FICHERO" at bounding box center [847, 527] width 198 height 46
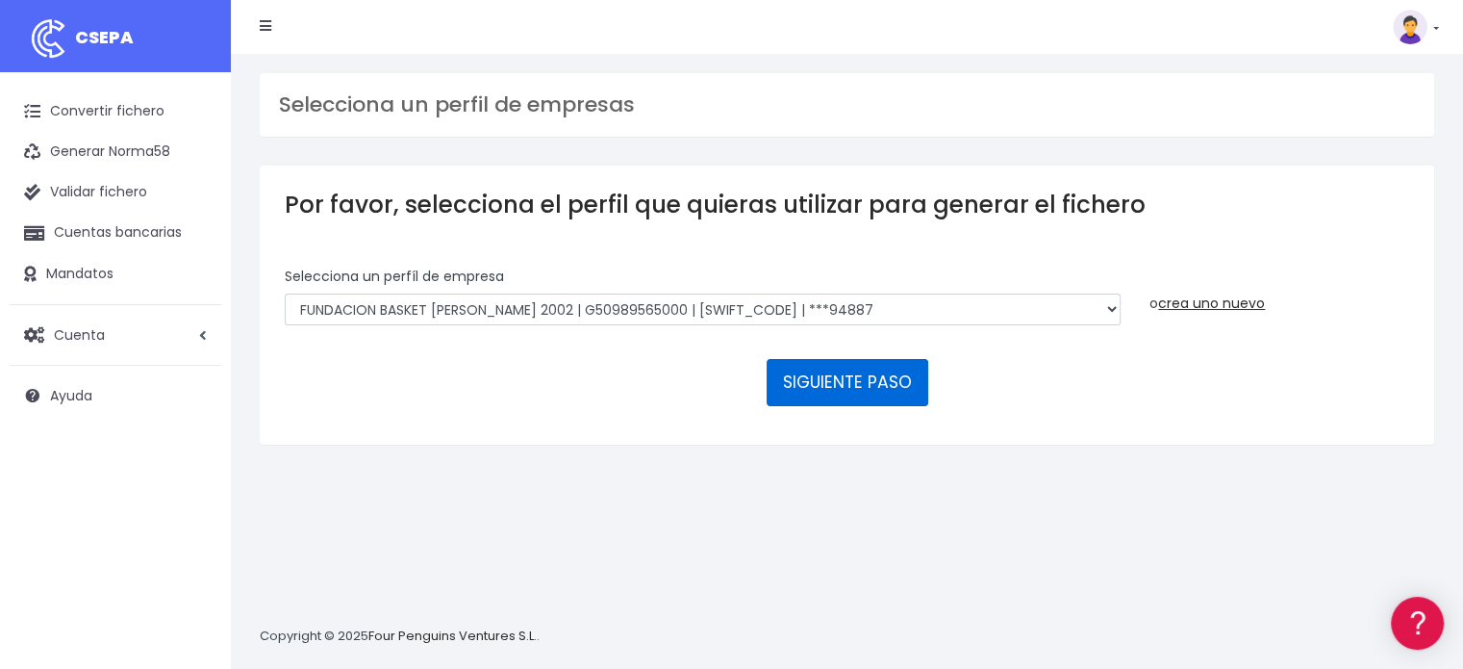
click at [826, 376] on button "SIGUIENTE PASO" at bounding box center [848, 382] width 162 height 46
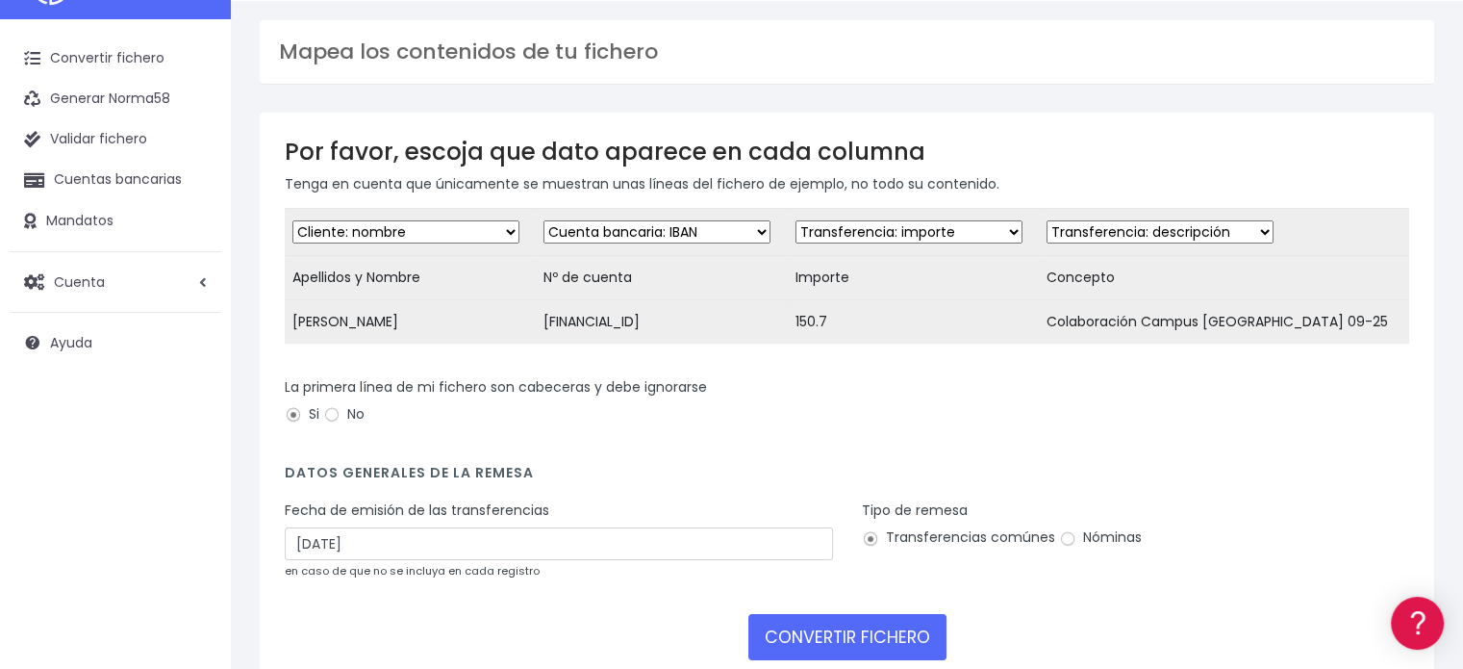
scroll to position [178, 0]
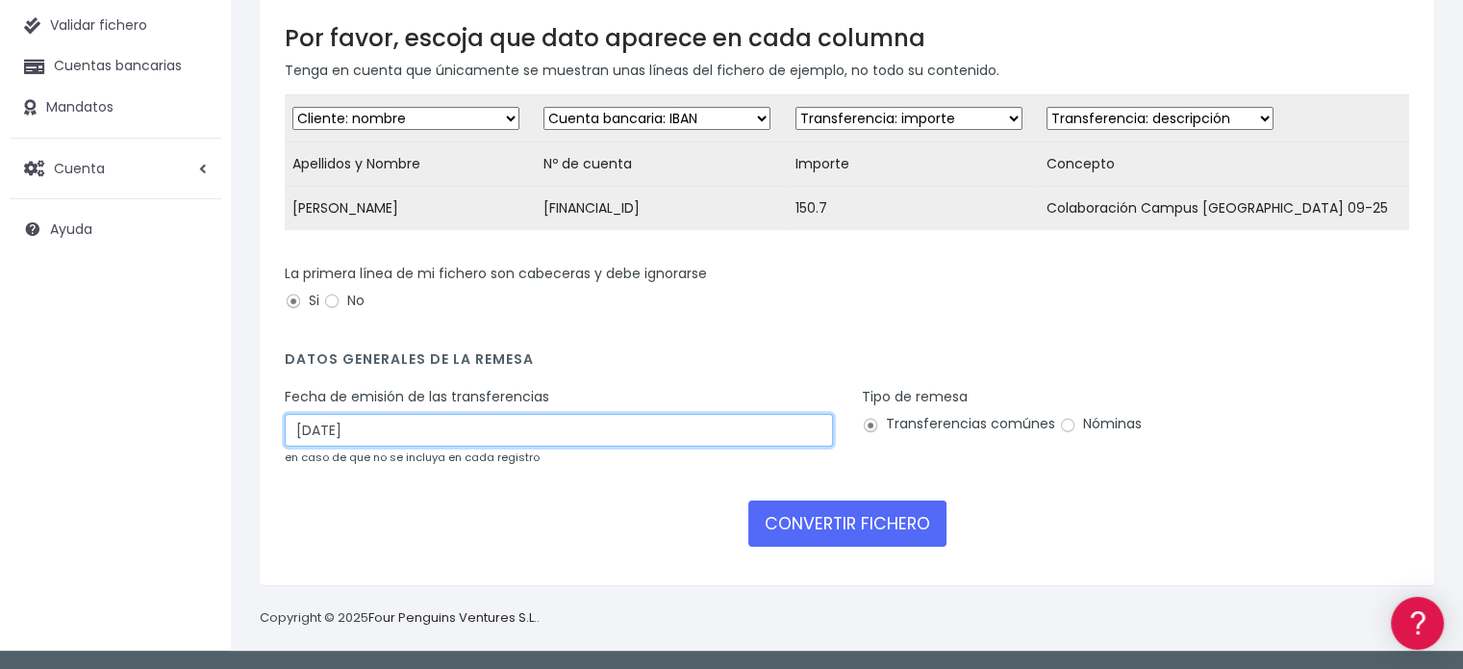
click at [468, 431] on input "[DATE]" at bounding box center [559, 430] width 548 height 33
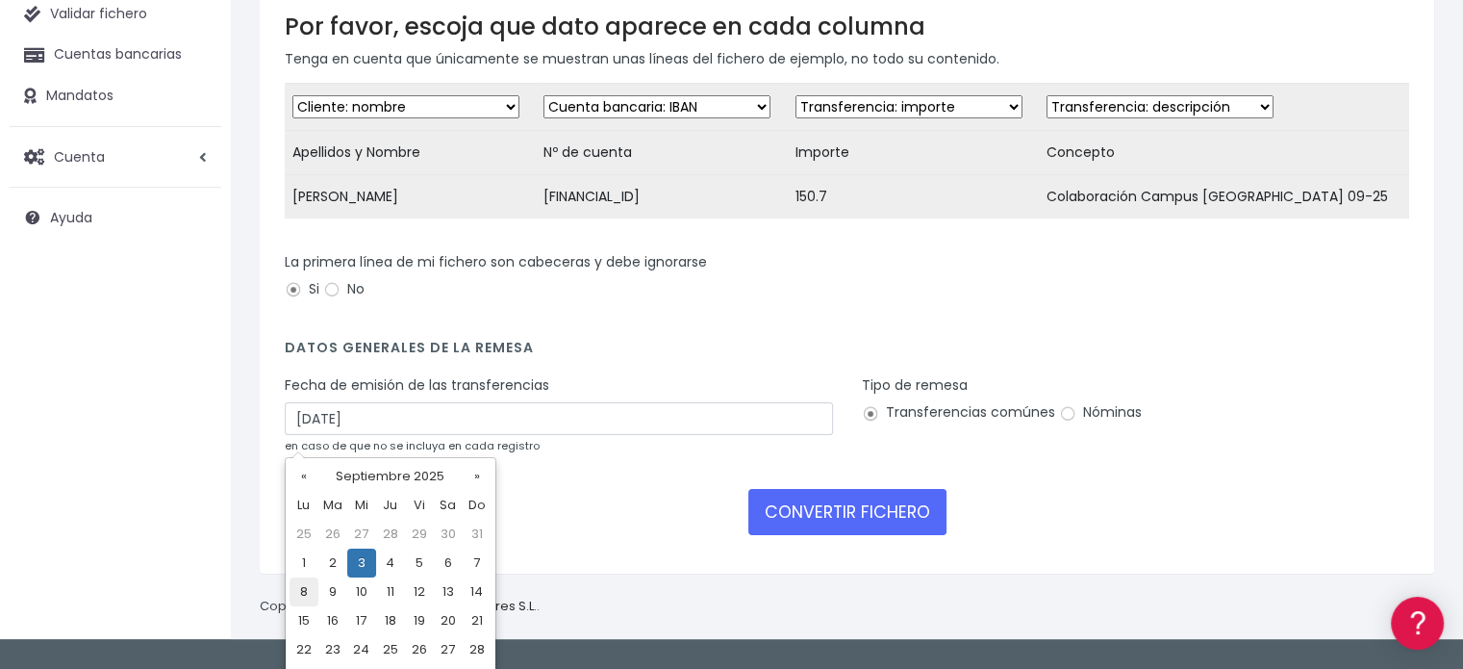
click at [310, 587] on td "8" at bounding box center [304, 591] width 29 height 29
type input "08/09/2025"
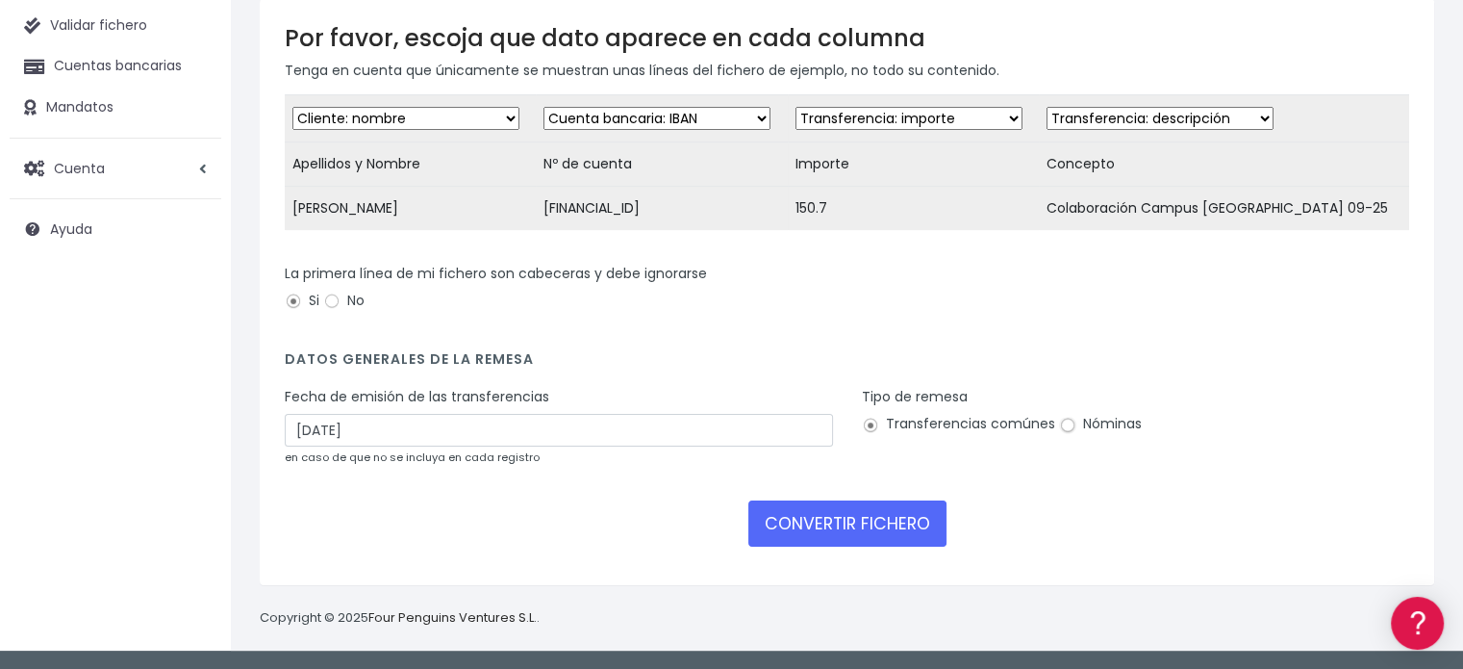
click at [1066, 425] on input "Nóminas" at bounding box center [1067, 424] width 17 height 17
radio input "true"
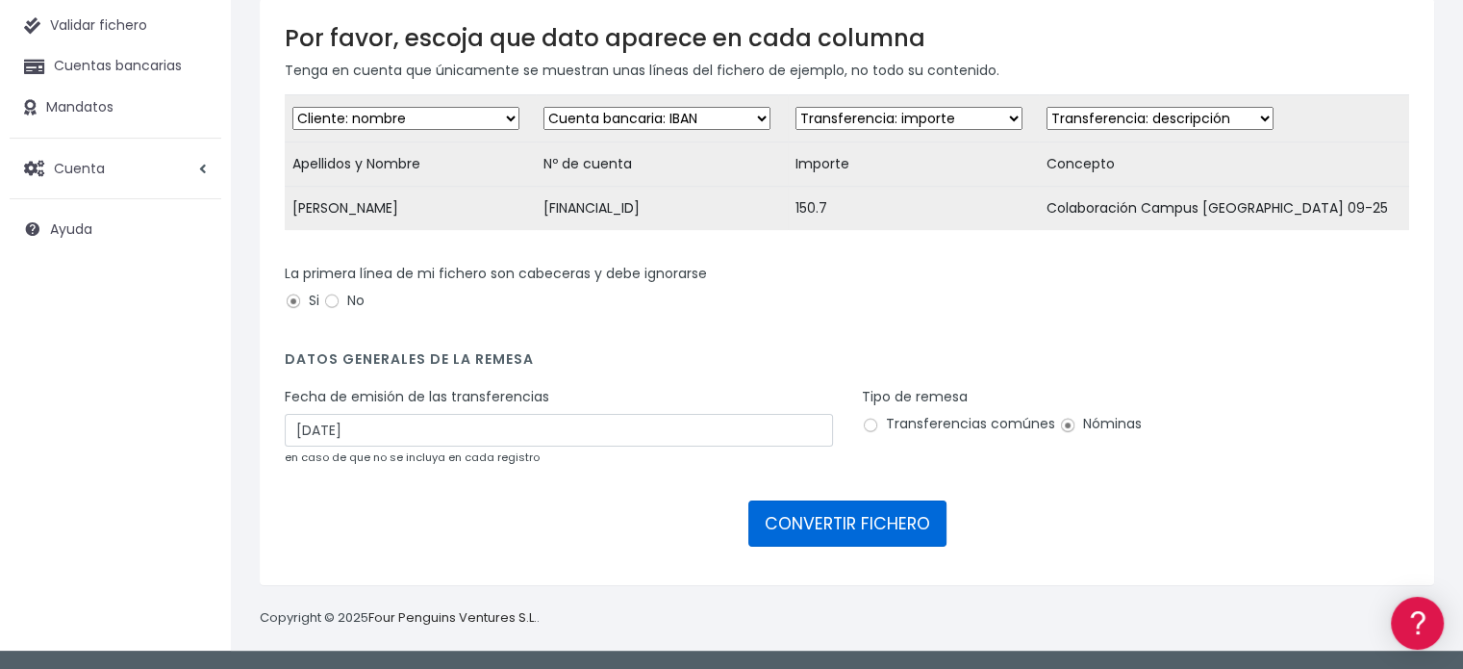
click at [799, 515] on button "CONVERTIR FICHERO" at bounding box center [847, 523] width 198 height 46
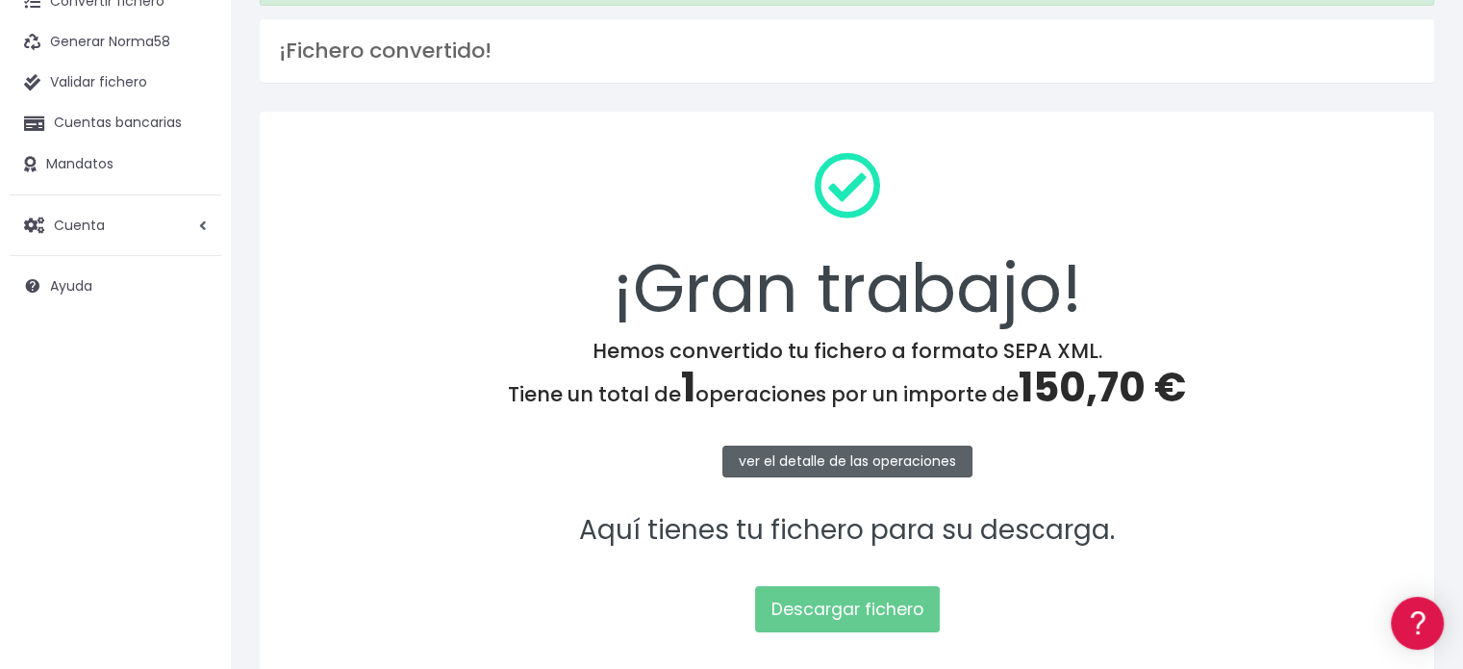
scroll to position [249, 0]
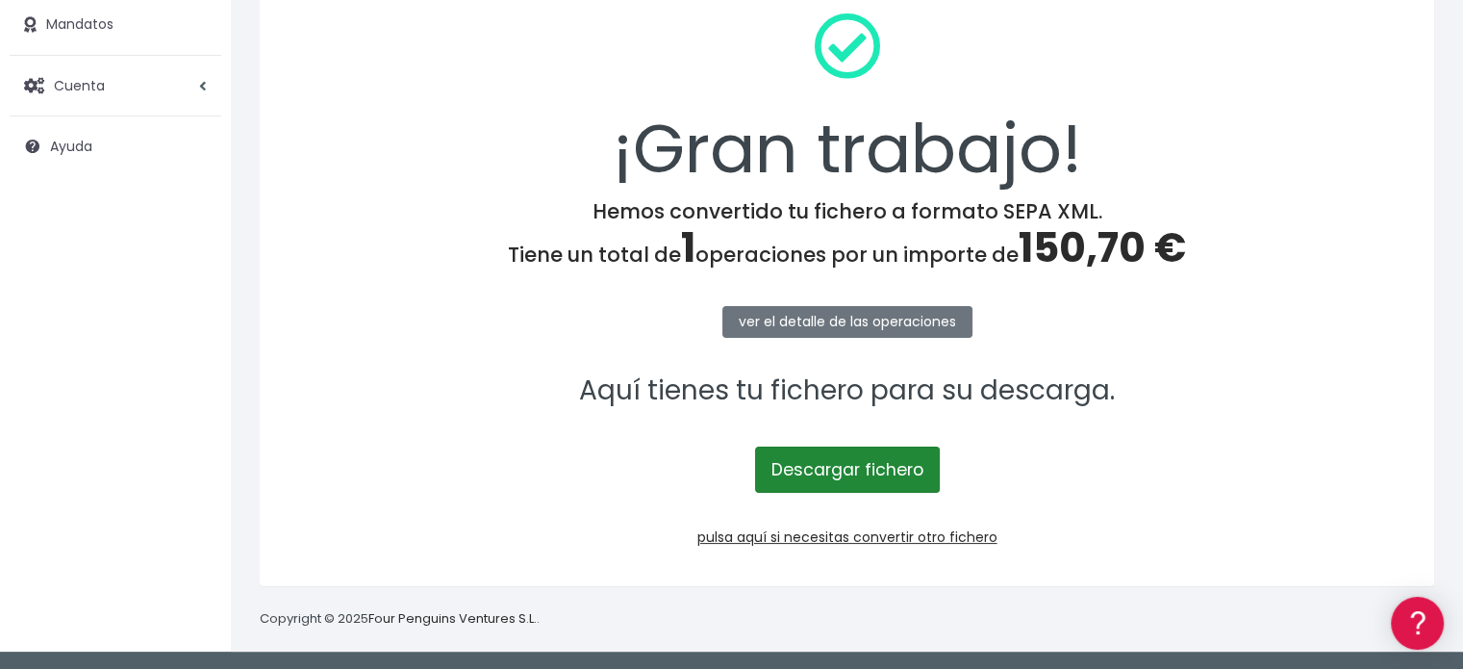
click at [816, 471] on link "Descargar fichero" at bounding box center [847, 469] width 185 height 46
